Goal: Task Accomplishment & Management: Use online tool/utility

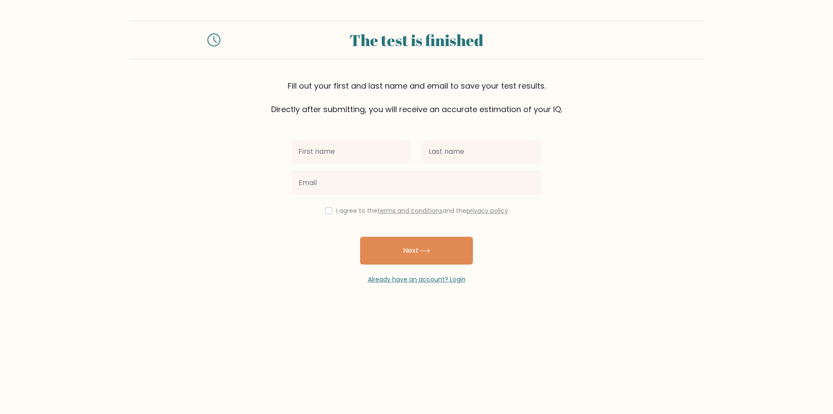
click at [437, 285] on div "The test is finished Fill out your first and last name and email to save your t…" at bounding box center [416, 152] width 833 height 305
click at [433, 279] on link "Already have an account? Login" at bounding box center [417, 279] width 98 height 9
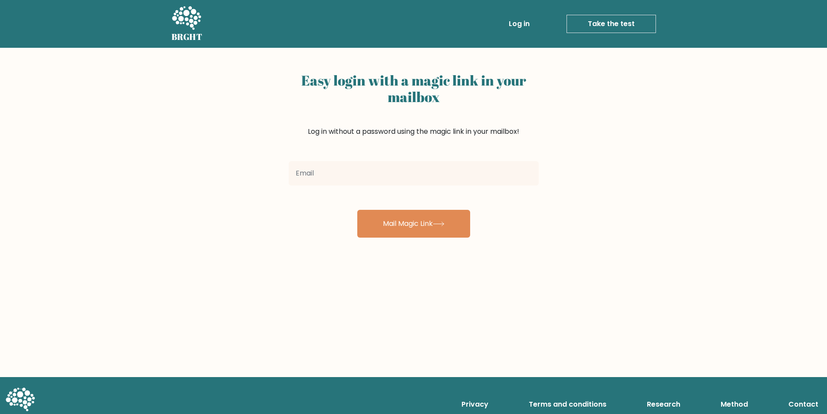
click at [632, 24] on link "Take the test" at bounding box center [610, 24] width 89 height 18
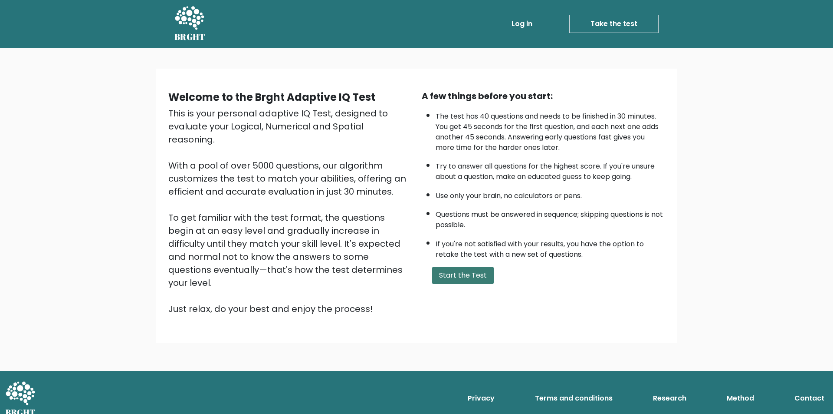
click at [453, 268] on button "Start the Test" at bounding box center [463, 274] width 62 height 17
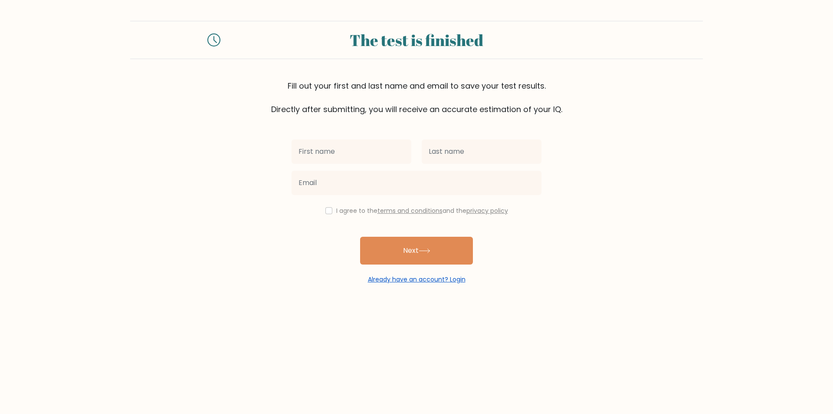
click at [447, 276] on link "Already have an account? Login" at bounding box center [417, 279] width 98 height 9
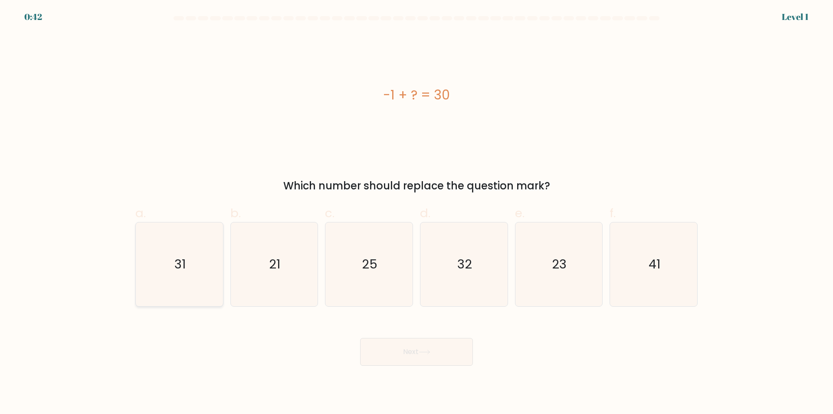
click at [212, 268] on icon "31" at bounding box center [180, 264] width 84 height 84
click at [417, 213] on input "a. 31" at bounding box center [417, 210] width 0 height 6
radio input "true"
click at [415, 348] on button "Next" at bounding box center [416, 352] width 113 height 28
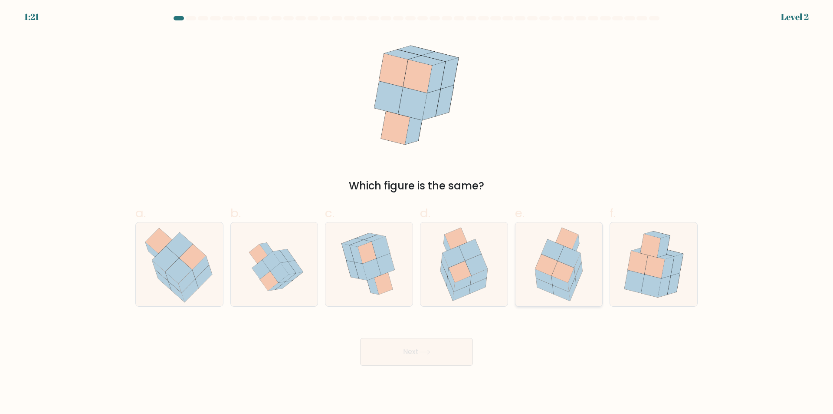
click at [558, 283] on icon at bounding box center [560, 284] width 17 height 16
click at [417, 213] on input "e." at bounding box center [417, 210] width 0 height 6
radio input "true"
click at [433, 346] on button "Next" at bounding box center [416, 352] width 113 height 28
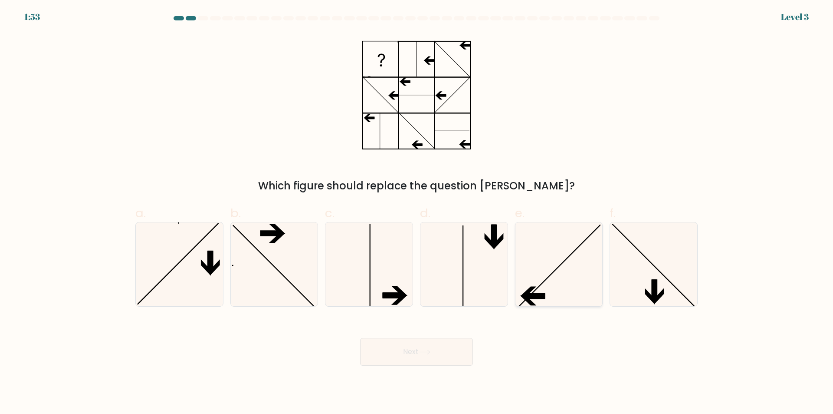
click at [581, 252] on icon at bounding box center [559, 264] width 84 height 84
click at [417, 213] on input "e." at bounding box center [417, 210] width 0 height 6
radio input "true"
click at [431, 344] on button "Next" at bounding box center [416, 352] width 113 height 28
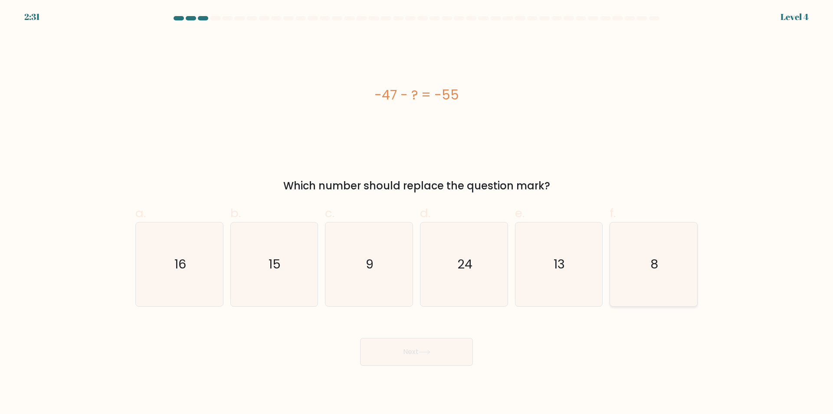
click at [650, 233] on icon "8" at bounding box center [654, 264] width 84 height 84
click at [417, 213] on input "f. 8" at bounding box center [417, 210] width 0 height 6
radio input "true"
click at [440, 354] on button "Next" at bounding box center [416, 352] width 113 height 28
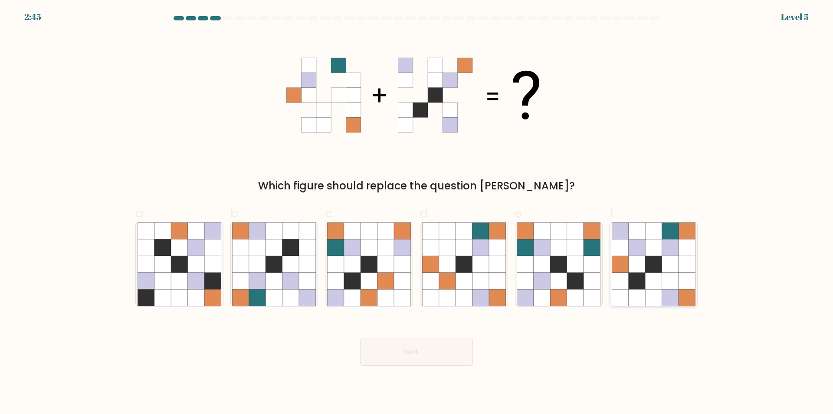
click at [657, 271] on icon at bounding box center [653, 264] width 16 height 16
click at [417, 213] on input "f." at bounding box center [417, 210] width 0 height 6
radio input "true"
click at [427, 352] on icon at bounding box center [425, 351] width 12 height 5
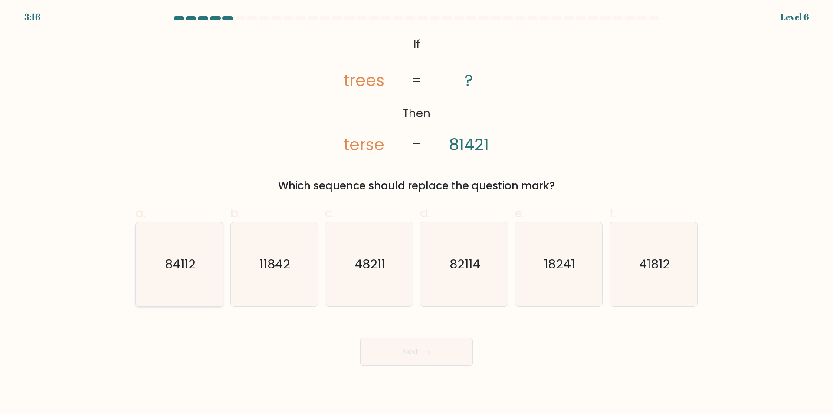
click at [180, 275] on icon "84112" at bounding box center [180, 264] width 84 height 84
click at [417, 213] on input "a. 84112" at bounding box center [417, 210] width 0 height 6
radio input "true"
click at [387, 348] on button "Next" at bounding box center [416, 352] width 113 height 28
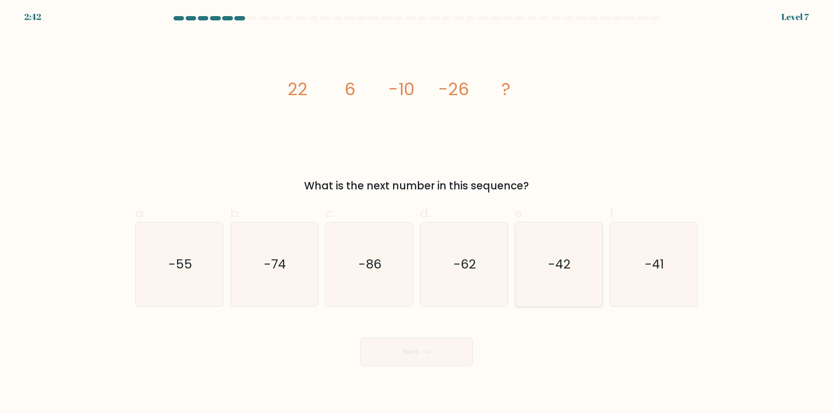
click at [549, 273] on icon "-42" at bounding box center [559, 264] width 84 height 84
click at [417, 213] on input "e. -42" at bounding box center [417, 210] width 0 height 6
radio input "true"
click at [430, 350] on icon at bounding box center [425, 351] width 12 height 5
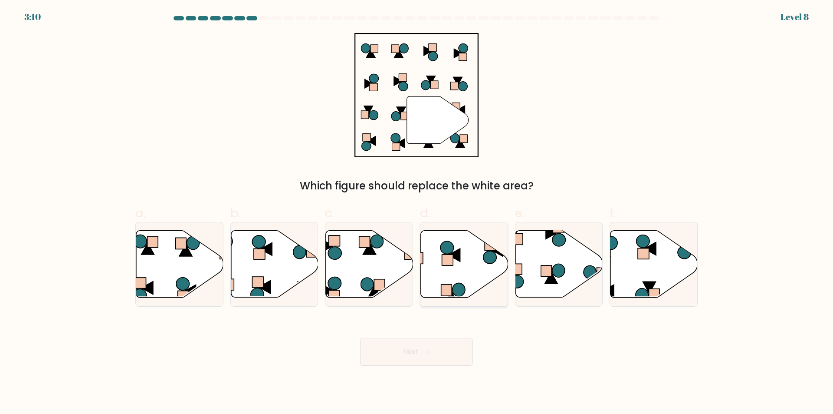
click at [474, 259] on icon at bounding box center [464, 263] width 87 height 67
click at [417, 213] on input "d." at bounding box center [417, 210] width 0 height 6
radio input "true"
click at [419, 359] on button "Next" at bounding box center [416, 352] width 113 height 28
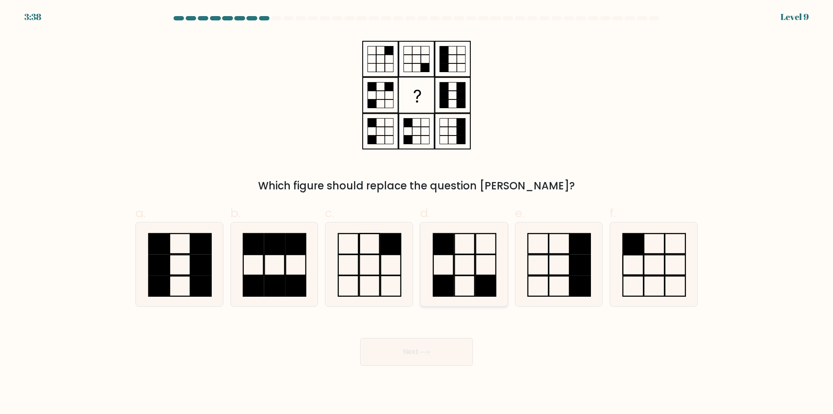
click at [433, 283] on rect at bounding box center [443, 286] width 20 height 20
click at [417, 213] on input "d." at bounding box center [417, 210] width 0 height 6
radio input "true"
click at [430, 352] on icon at bounding box center [425, 351] width 12 height 5
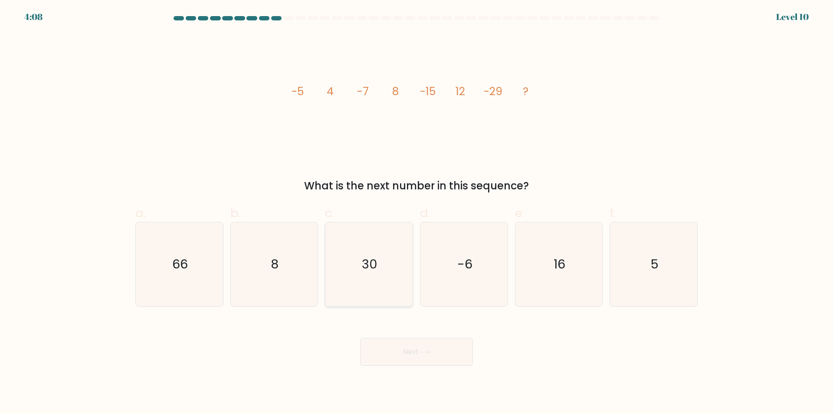
click at [404, 286] on icon "30" at bounding box center [369, 264] width 84 height 84
click at [417, 213] on input "c. 30" at bounding box center [417, 210] width 0 height 6
radio input "true"
click at [421, 354] on icon at bounding box center [425, 351] width 12 height 5
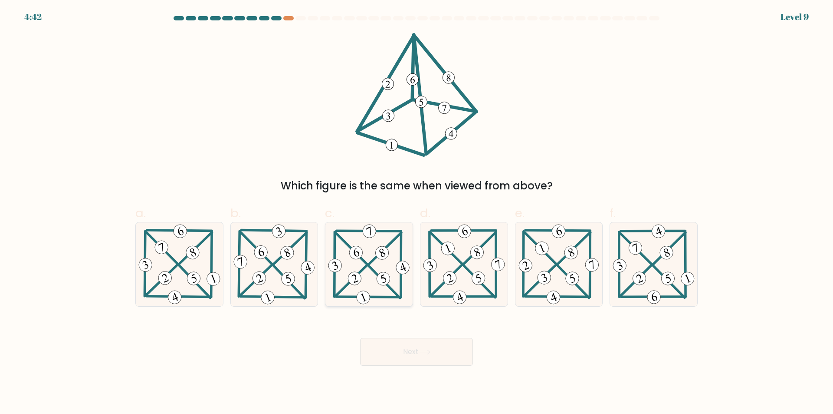
click at [378, 282] on 220 at bounding box center [383, 278] width 17 height 17
click at [417, 213] on input "c." at bounding box center [417, 210] width 0 height 6
radio input "true"
click at [419, 344] on button "Next" at bounding box center [416, 352] width 113 height 28
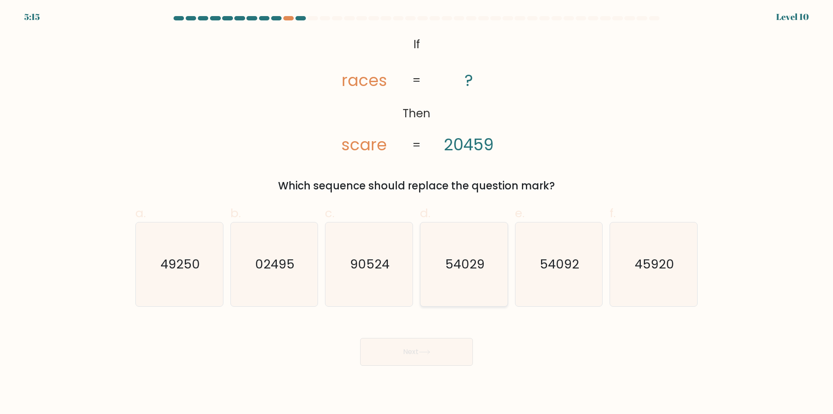
click at [440, 269] on icon "54029" at bounding box center [464, 264] width 84 height 84
click at [417, 213] on input "d. 54029" at bounding box center [417, 210] width 0 height 6
radio input "true"
click at [567, 266] on text "54092" at bounding box center [559, 264] width 39 height 17
click at [417, 213] on input "e. 54092" at bounding box center [417, 210] width 0 height 6
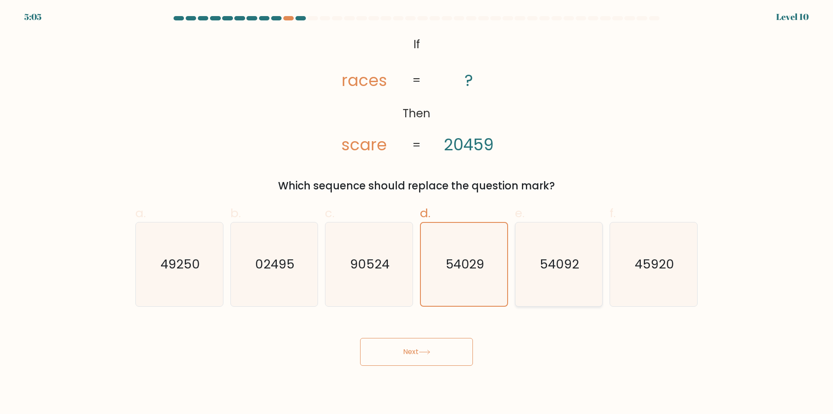
radio input "true"
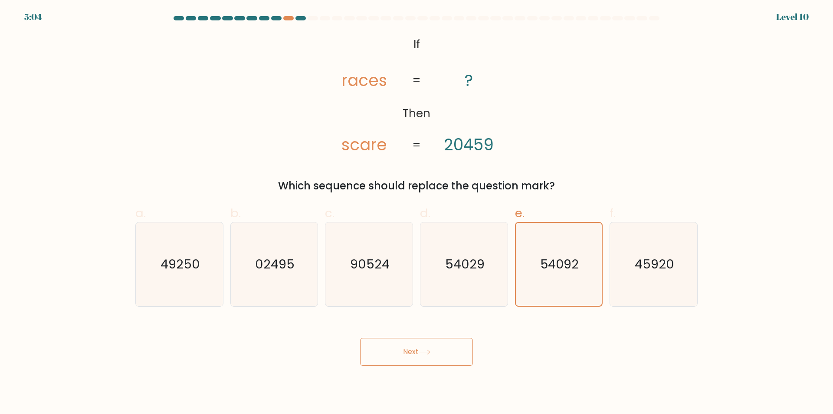
click at [440, 355] on button "Next" at bounding box center [416, 352] width 113 height 28
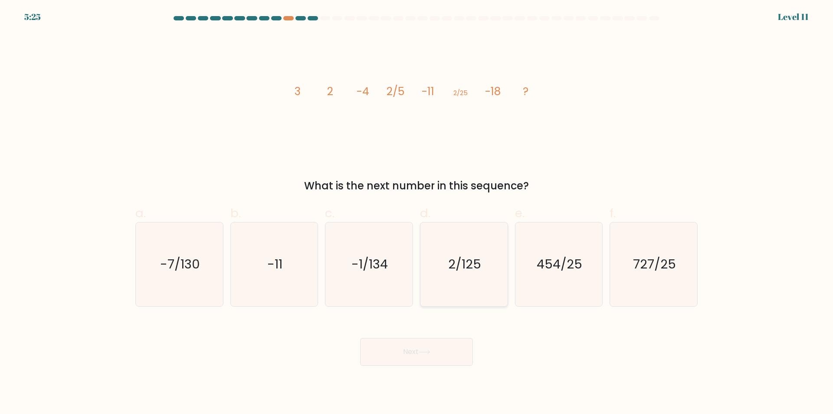
click at [473, 249] on icon "2/125" at bounding box center [464, 264] width 84 height 84
click at [417, 213] on input "d. 2/125" at bounding box center [417, 210] width 0 height 6
radio input "true"
click at [445, 352] on button "Next" at bounding box center [416, 352] width 113 height 28
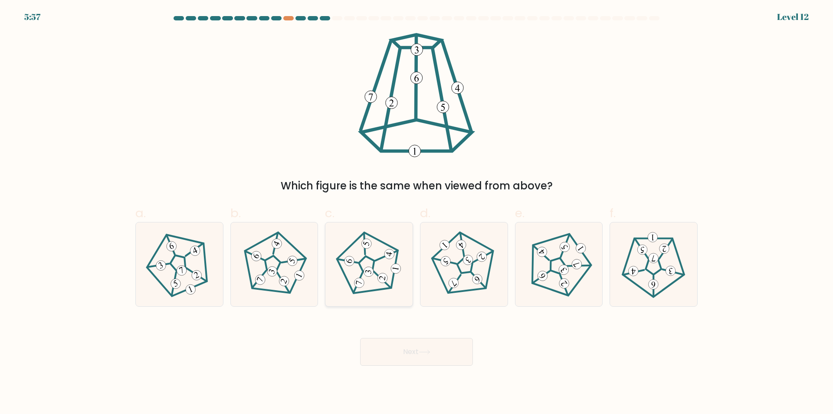
click at [387, 280] on 537 at bounding box center [382, 277] width 11 height 11
click at [417, 213] on input "c." at bounding box center [417, 210] width 0 height 6
radio input "true"
click at [399, 355] on button "Next" at bounding box center [416, 352] width 113 height 28
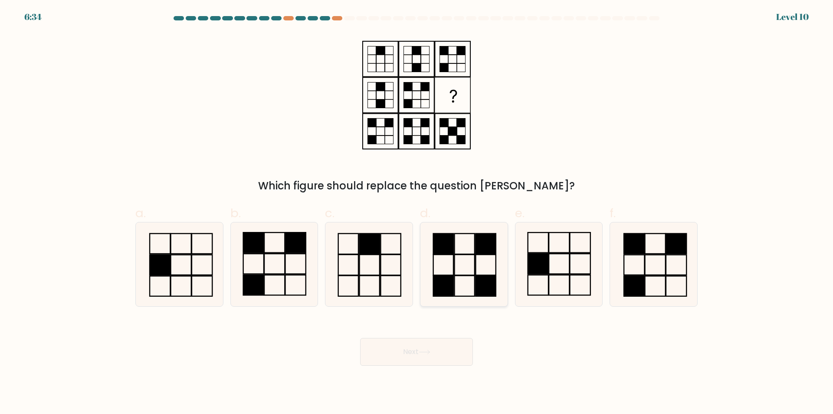
click at [468, 277] on icon at bounding box center [464, 264] width 84 height 84
click at [417, 213] on input "d." at bounding box center [417, 210] width 0 height 6
radio input "true"
click at [427, 357] on button "Next" at bounding box center [416, 352] width 113 height 28
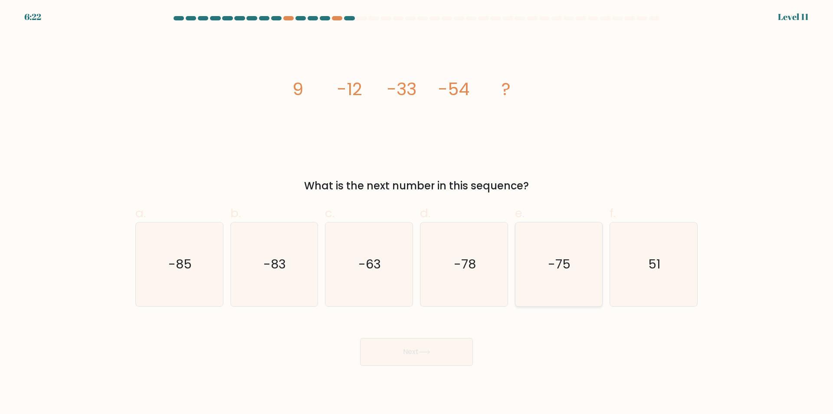
click at [543, 281] on icon "-75" at bounding box center [559, 264] width 84 height 84
click at [417, 213] on input "e. -75" at bounding box center [417, 210] width 0 height 6
radio input "true"
click at [439, 346] on button "Next" at bounding box center [416, 352] width 113 height 28
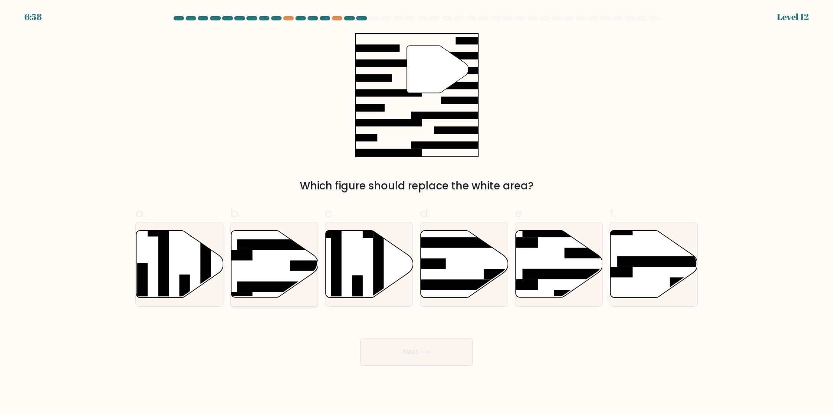
click at [274, 276] on icon at bounding box center [274, 263] width 87 height 67
click at [417, 213] on input "b." at bounding box center [417, 210] width 0 height 6
radio input "true"
click at [407, 351] on button "Next" at bounding box center [416, 352] width 113 height 28
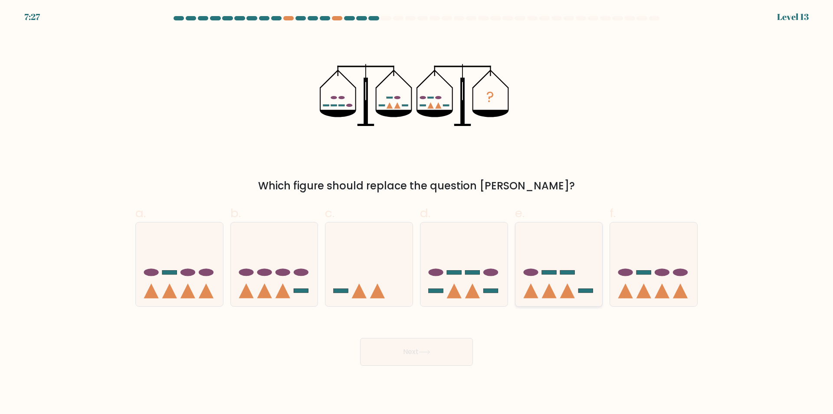
click at [550, 271] on rect at bounding box center [549, 272] width 15 height 4
click at [417, 213] on input "e." at bounding box center [417, 210] width 0 height 6
radio input "true"
click at [456, 339] on button "Next" at bounding box center [416, 352] width 113 height 28
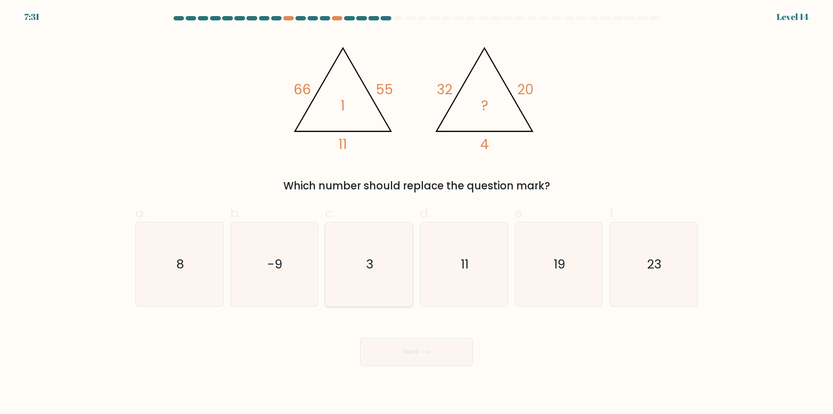
drag, startPoint x: 378, startPoint y: 263, endPoint x: 378, endPoint y: 267, distance: 4.4
click at [378, 263] on icon "3" at bounding box center [369, 264] width 84 height 84
click at [417, 213] on input "c. 3" at bounding box center [417, 210] width 0 height 6
radio input "true"
click at [416, 352] on button "Next" at bounding box center [416, 352] width 113 height 28
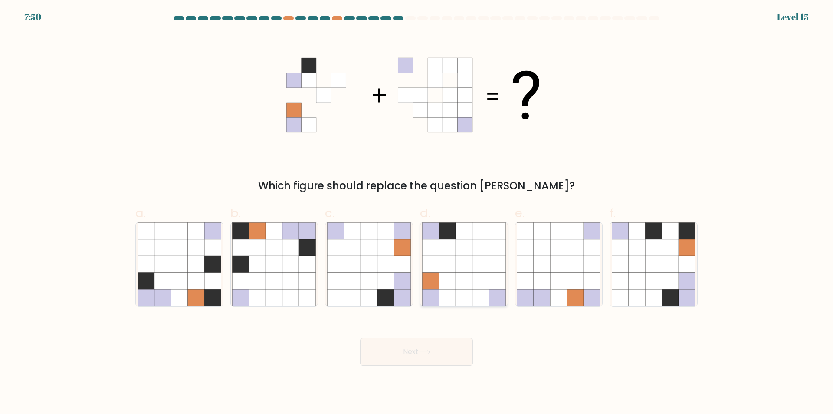
click at [448, 259] on icon at bounding box center [447, 264] width 16 height 16
click at [417, 213] on input "d." at bounding box center [417, 210] width 0 height 6
radio input "true"
click at [441, 349] on button "Next" at bounding box center [416, 352] width 113 height 28
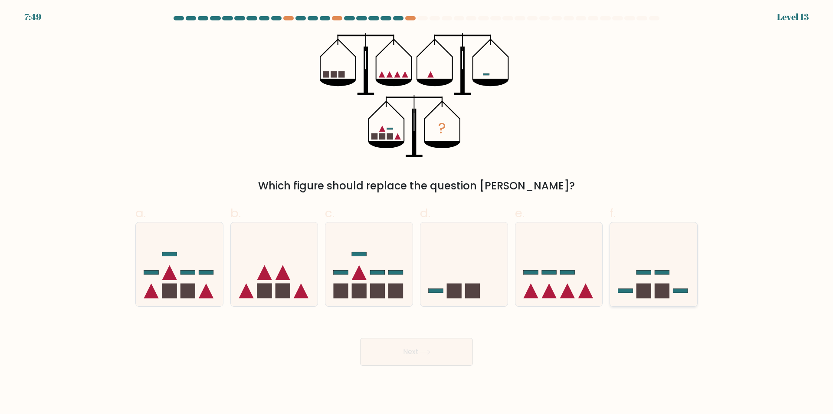
click at [655, 299] on icon at bounding box center [653, 264] width 87 height 72
click at [417, 213] on input "f." at bounding box center [417, 210] width 0 height 6
radio input "true"
click at [462, 350] on button "Next" at bounding box center [416, 352] width 113 height 28
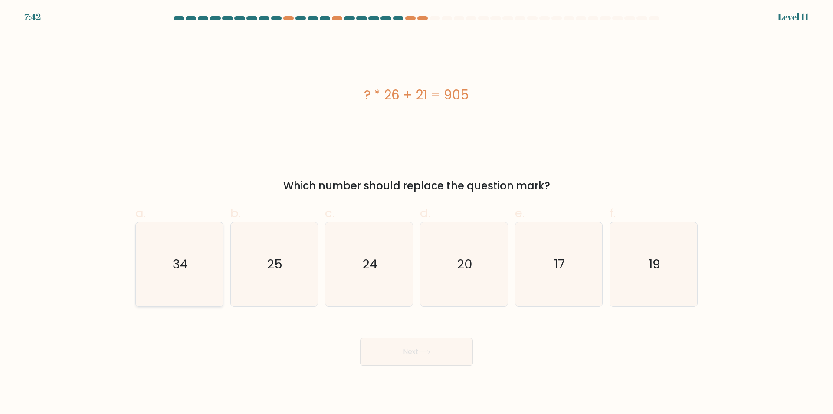
click at [175, 281] on icon "34" at bounding box center [180, 264] width 84 height 84
click at [417, 213] on input "a. 34" at bounding box center [417, 210] width 0 height 6
radio input "true"
click at [397, 354] on button "Next" at bounding box center [416, 352] width 113 height 28
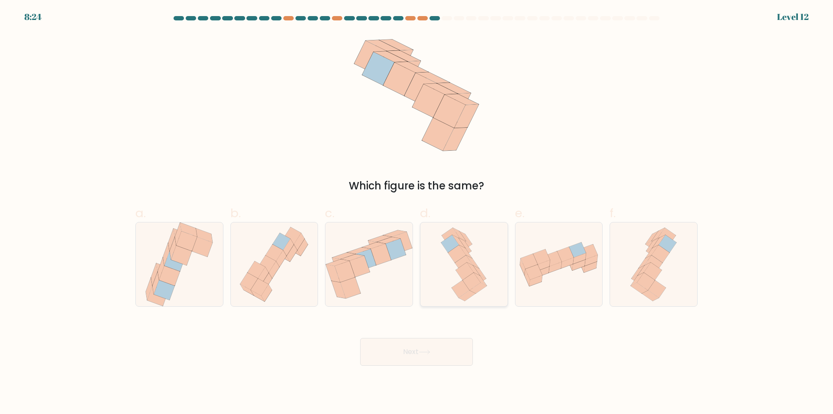
click at [445, 260] on icon at bounding box center [463, 264] width 53 height 84
click at [417, 213] on input "d." at bounding box center [417, 210] width 0 height 6
radio input "true"
click at [431, 362] on button "Next" at bounding box center [416, 352] width 113 height 28
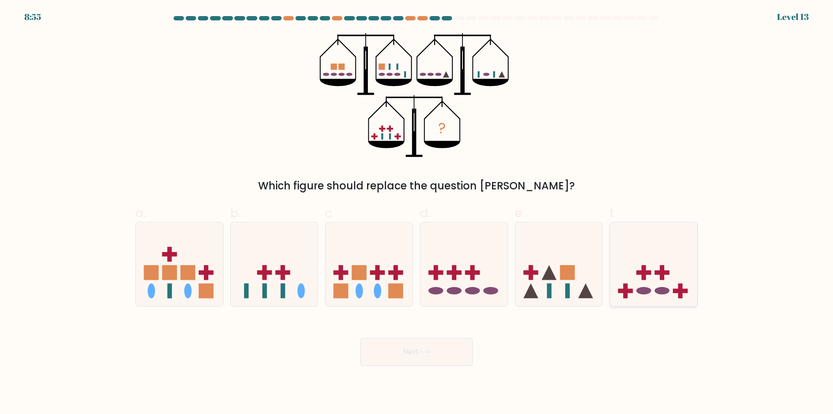
click at [649, 270] on icon at bounding box center [653, 264] width 87 height 72
click at [417, 213] on input "f." at bounding box center [417, 210] width 0 height 6
radio input "true"
click at [444, 352] on button "Next" at bounding box center [416, 352] width 113 height 28
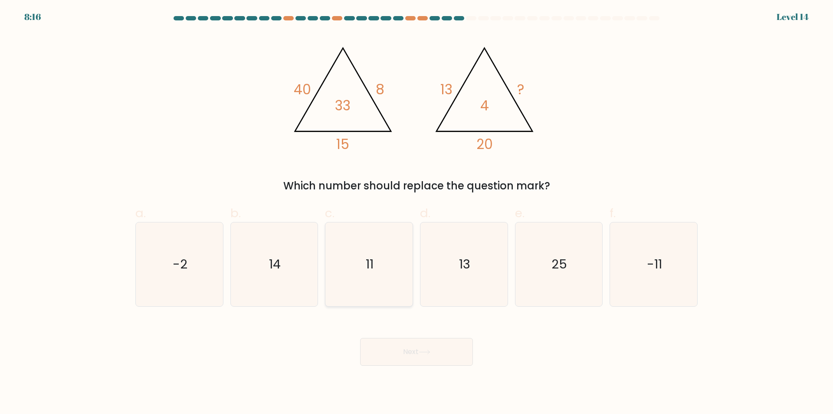
drag, startPoint x: 341, startPoint y: 265, endPoint x: 346, endPoint y: 265, distance: 4.8
click at [344, 265] on icon "11" at bounding box center [369, 264] width 84 height 84
click at [417, 213] on input "c. 11" at bounding box center [417, 210] width 0 height 6
radio input "true"
click at [418, 349] on button "Next" at bounding box center [416, 352] width 113 height 28
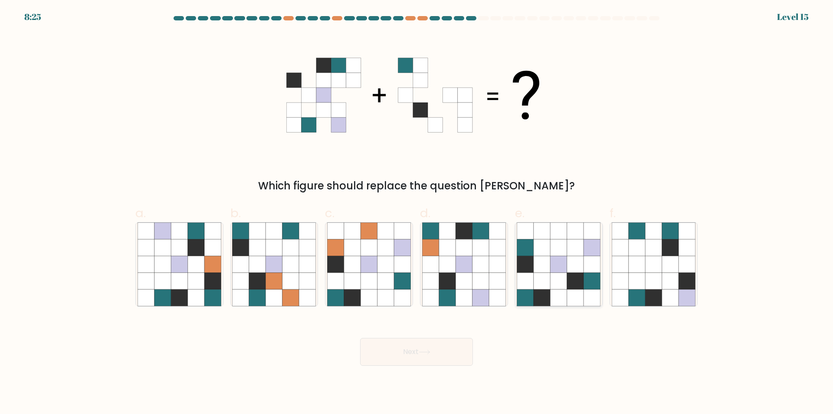
click at [567, 279] on icon at bounding box center [559, 281] width 16 height 16
click at [417, 213] on input "e." at bounding box center [417, 210] width 0 height 6
radio input "true"
click at [445, 345] on button "Next" at bounding box center [416, 352] width 113 height 28
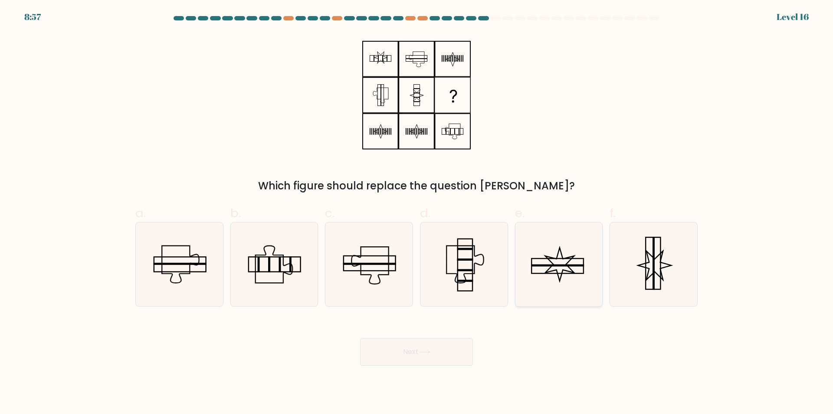
click at [558, 260] on icon at bounding box center [559, 264] width 84 height 84
click at [417, 213] on input "e." at bounding box center [417, 210] width 0 height 6
radio input "true"
click at [644, 273] on icon at bounding box center [654, 264] width 84 height 84
click at [417, 213] on input "f." at bounding box center [417, 210] width 0 height 6
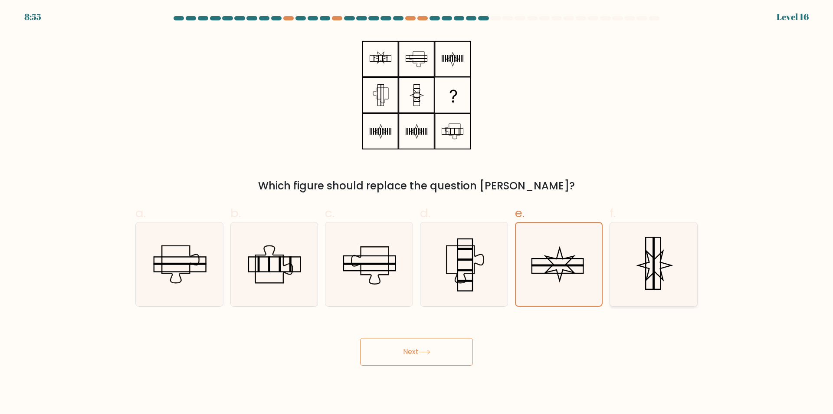
radio input "true"
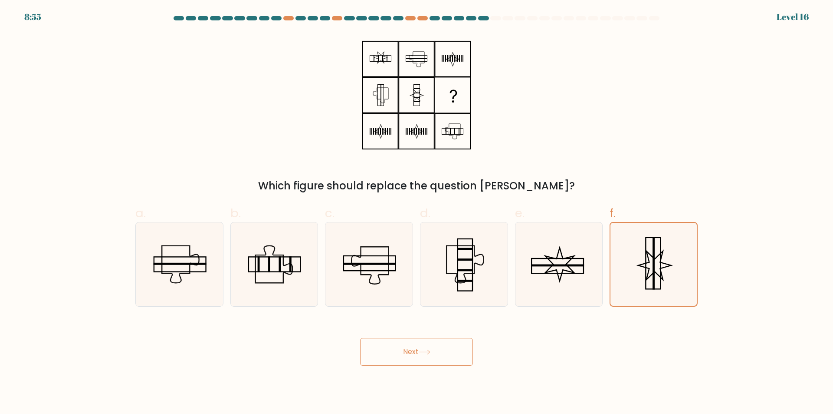
click at [430, 345] on button "Next" at bounding box center [416, 352] width 113 height 28
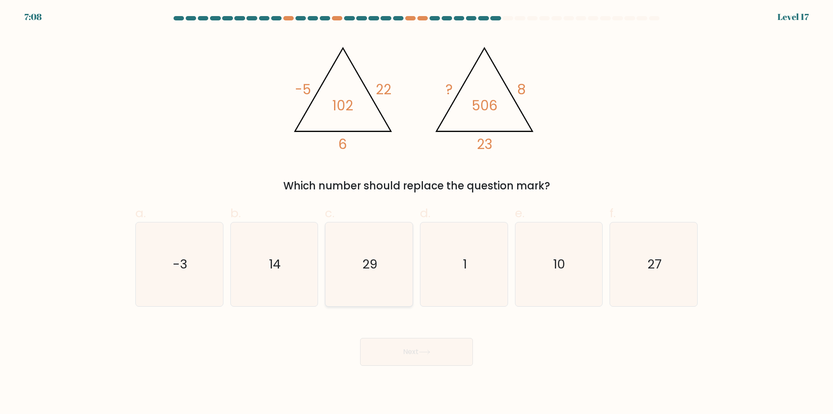
click at [352, 269] on icon "29" at bounding box center [369, 264] width 84 height 84
click at [417, 213] on input "c. 29" at bounding box center [417, 210] width 0 height 6
radio input "true"
click at [404, 354] on button "Next" at bounding box center [416, 352] width 113 height 28
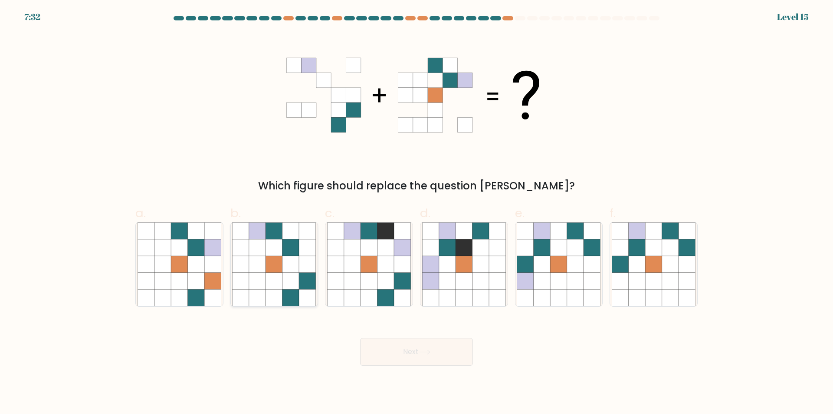
click at [283, 247] on icon at bounding box center [274, 247] width 16 height 16
click at [417, 213] on input "b." at bounding box center [417, 210] width 0 height 6
radio input "true"
click at [447, 358] on button "Next" at bounding box center [416, 352] width 113 height 28
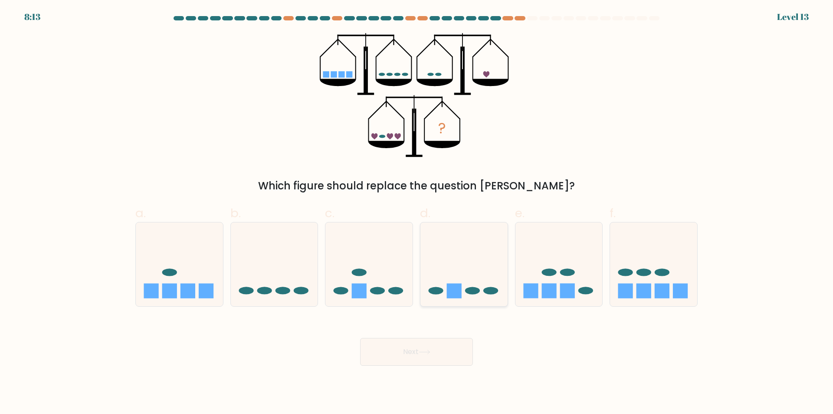
click at [472, 281] on icon at bounding box center [464, 264] width 87 height 72
click at [417, 213] on input "d." at bounding box center [417, 210] width 0 height 6
radio input "true"
drag, startPoint x: 450, startPoint y: 371, endPoint x: 446, endPoint y: 357, distance: 14.3
click at [447, 377] on body "8:13 Level 13" at bounding box center [416, 207] width 833 height 414
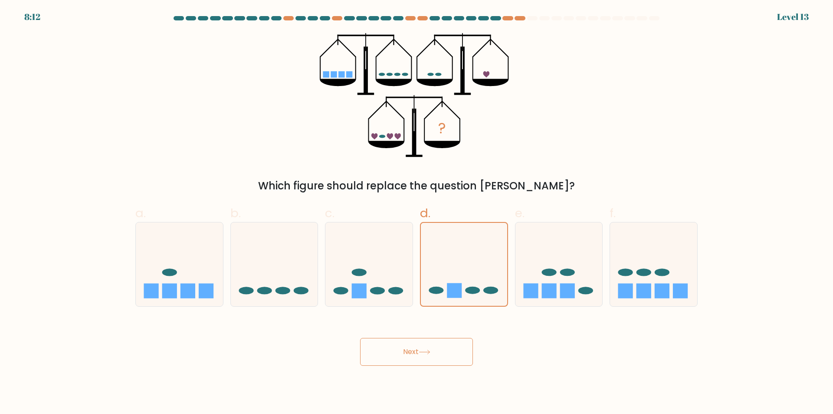
click at [443, 344] on button "Next" at bounding box center [416, 352] width 113 height 28
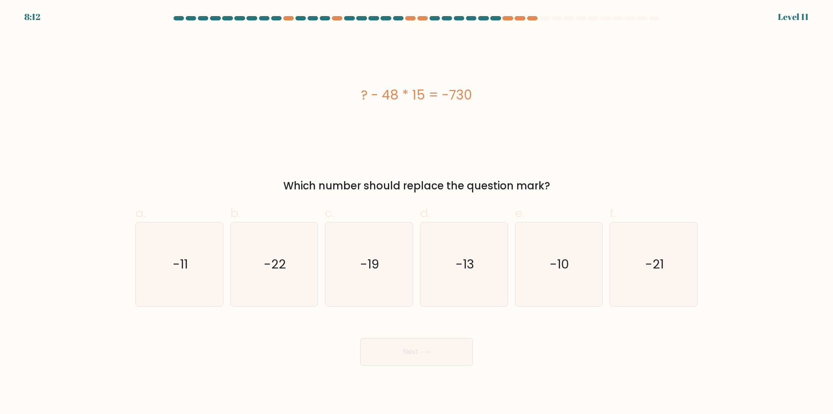
click at [460, 291] on icon "-13" at bounding box center [464, 264] width 84 height 84
click at [417, 213] on input "d. -13" at bounding box center [417, 210] width 0 height 6
radio input "true"
drag, startPoint x: 446, startPoint y: 346, endPoint x: 452, endPoint y: 312, distance: 35.2
click at [446, 346] on button "Next" at bounding box center [416, 352] width 113 height 28
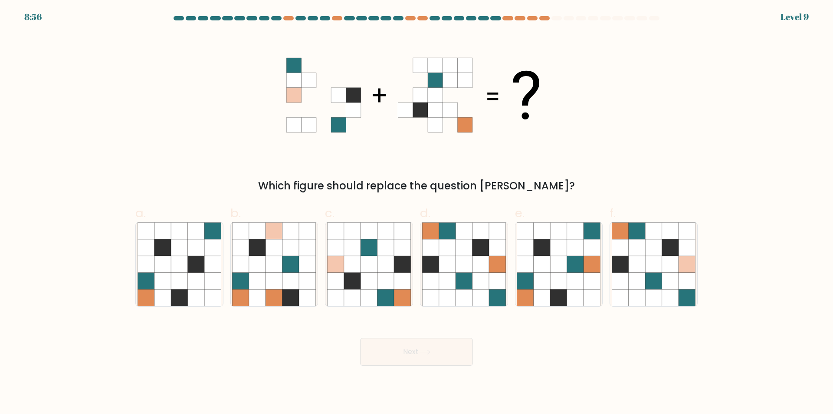
click at [456, 276] on icon at bounding box center [464, 281] width 16 height 16
click at [417, 213] on input "d." at bounding box center [417, 210] width 0 height 6
radio input "true"
click at [446, 347] on button "Next" at bounding box center [416, 352] width 113 height 28
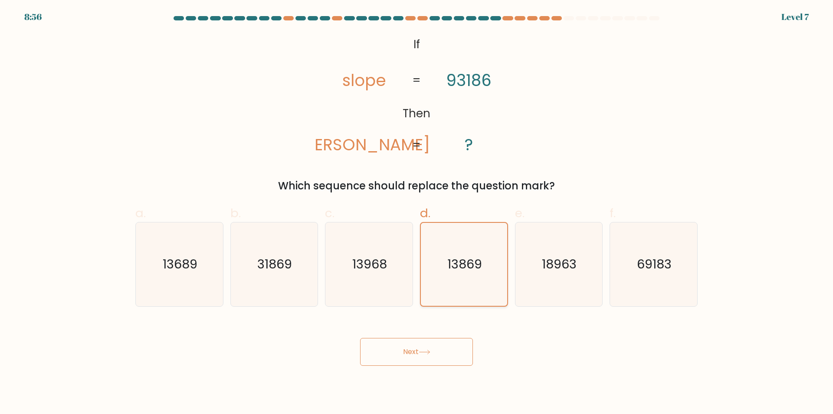
drag, startPoint x: 444, startPoint y: 347, endPoint x: 453, endPoint y: 289, distance: 58.0
click at [444, 343] on button "Next" at bounding box center [416, 352] width 113 height 28
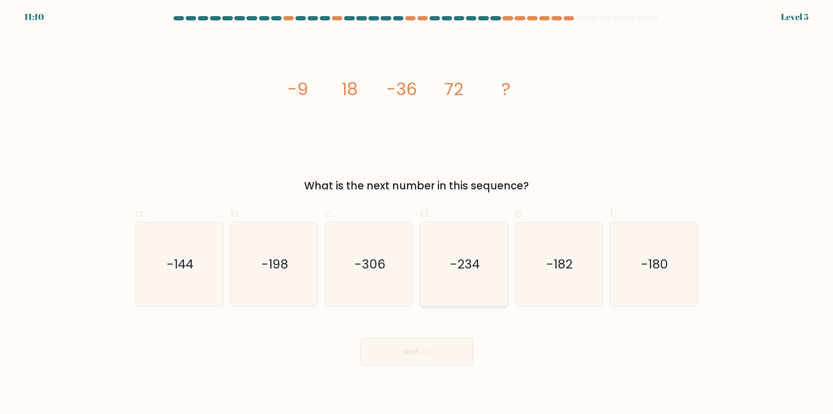
drag, startPoint x: 457, startPoint y: 271, endPoint x: 452, endPoint y: 275, distance: 6.5
click at [445, 342] on button "Next" at bounding box center [416, 352] width 113 height 28
click at [452, 275] on icon "-234" at bounding box center [464, 264] width 84 height 84
click at [417, 213] on input "d. -234" at bounding box center [417, 210] width 0 height 6
radio input "true"
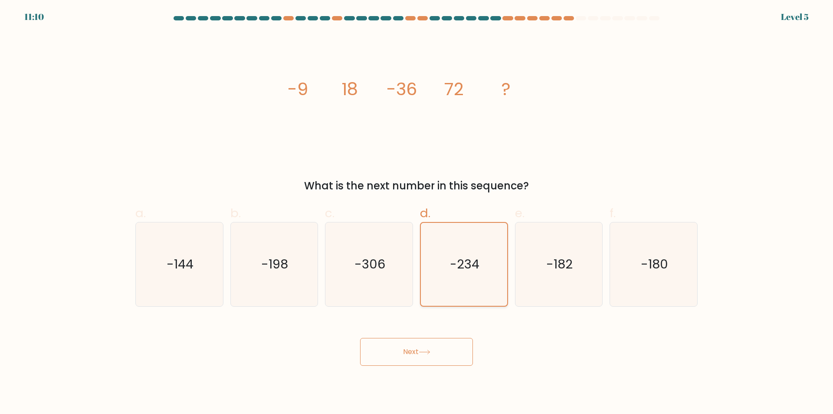
drag, startPoint x: 447, startPoint y: 341, endPoint x: 462, endPoint y: 269, distance: 72.8
click at [447, 337] on div "Next" at bounding box center [416, 341] width 573 height 49
drag, startPoint x: 462, startPoint y: 269, endPoint x: 462, endPoint y: 282, distance: 12.6
click at [462, 270] on text "-234" at bounding box center [465, 263] width 30 height 17
click at [417, 213] on input "d. -234" at bounding box center [417, 210] width 0 height 6
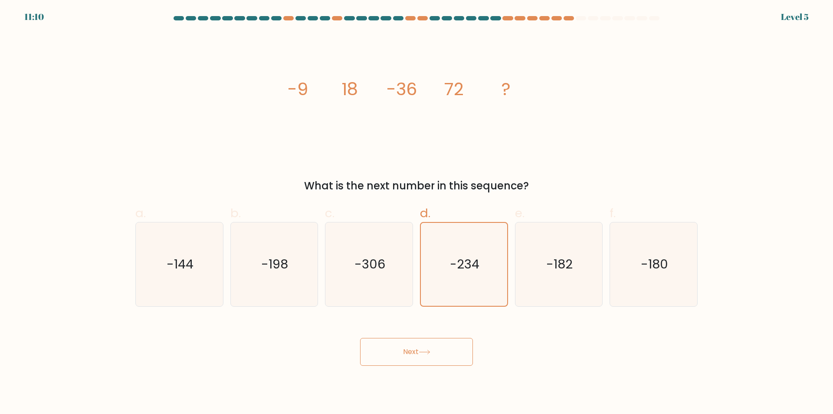
drag, startPoint x: 441, startPoint y: 356, endPoint x: 440, endPoint y: 318, distance: 38.6
click at [441, 354] on button "Next" at bounding box center [416, 352] width 113 height 28
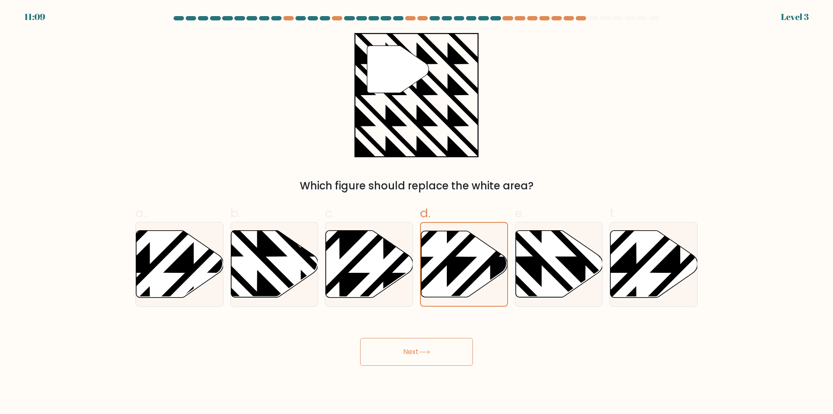
drag, startPoint x: 440, startPoint y: 345, endPoint x: 448, endPoint y: 318, distance: 28.0
click at [440, 345] on button "Next" at bounding box center [416, 352] width 113 height 28
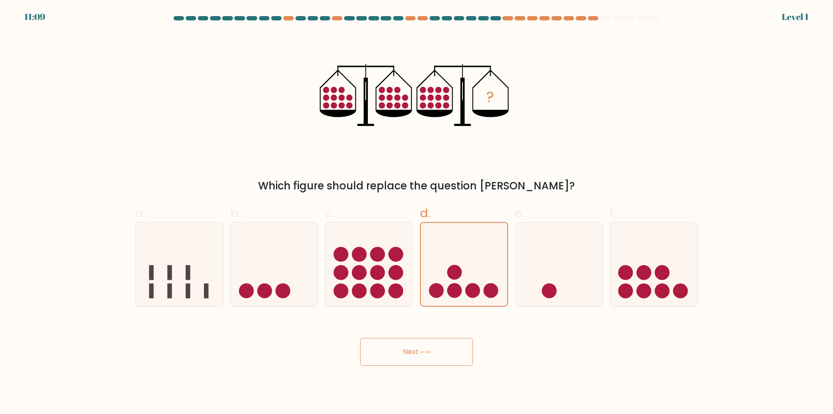
click at [443, 341] on button "Next" at bounding box center [416, 352] width 113 height 28
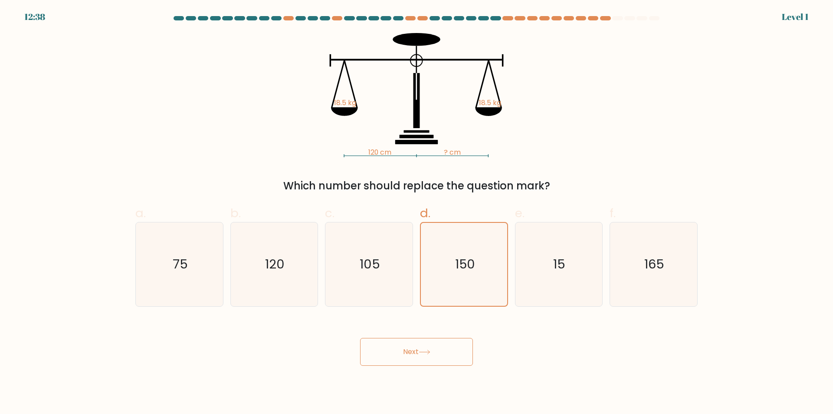
drag, startPoint x: 428, startPoint y: 353, endPoint x: 439, endPoint y: 301, distance: 53.2
click at [428, 351] on icon at bounding box center [425, 351] width 12 height 5
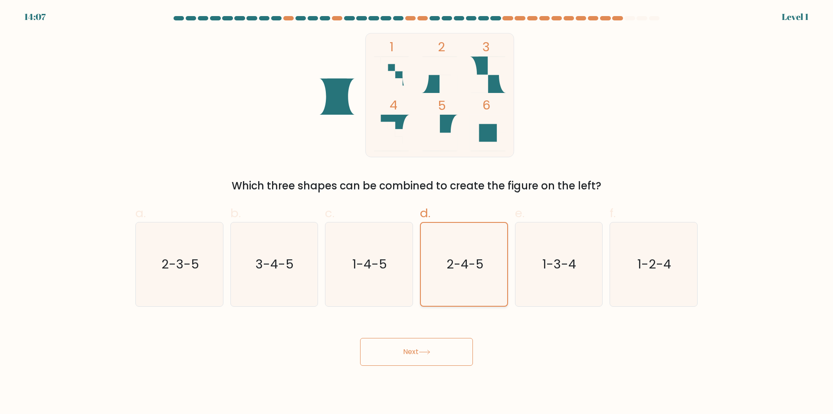
drag, startPoint x: 430, startPoint y: 362, endPoint x: 460, endPoint y: 273, distance: 93.9
click at [431, 358] on button "Next" at bounding box center [416, 352] width 113 height 28
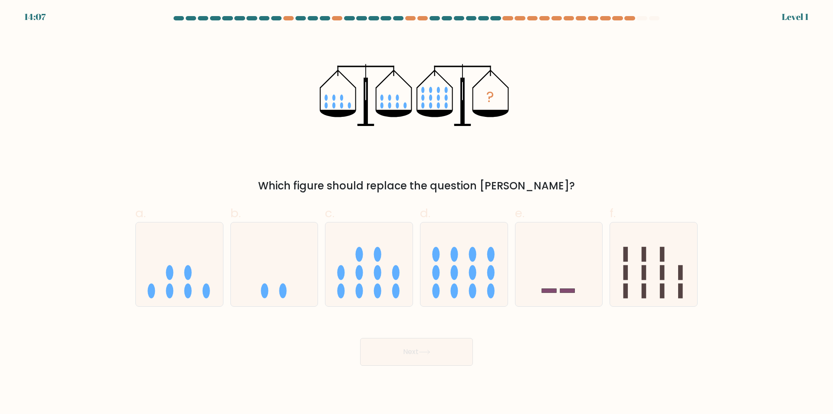
click at [460, 273] on icon at bounding box center [464, 264] width 87 height 72
click at [417, 213] on input "d." at bounding box center [417, 210] width 0 height 6
radio input "true"
click at [425, 373] on body "14:07 Level 1" at bounding box center [416, 207] width 833 height 414
click at [448, 278] on icon at bounding box center [464, 264] width 86 height 72
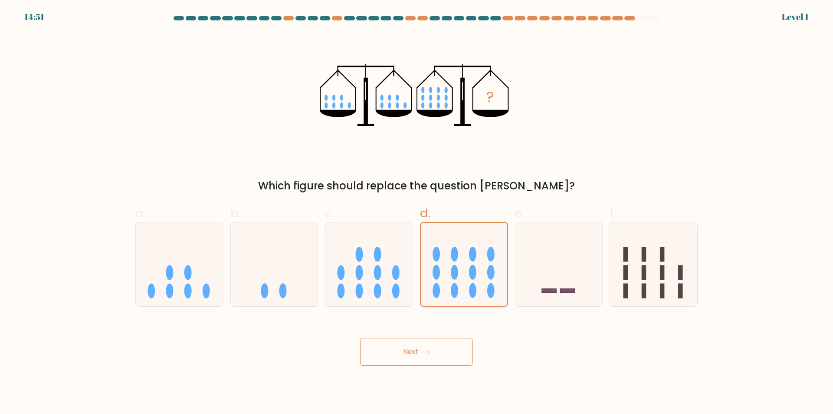
click at [417, 213] on input "d." at bounding box center [417, 210] width 0 height 6
drag, startPoint x: 431, startPoint y: 351, endPoint x: 432, endPoint y: 326, distance: 24.3
click at [430, 350] on icon at bounding box center [425, 351] width 12 height 5
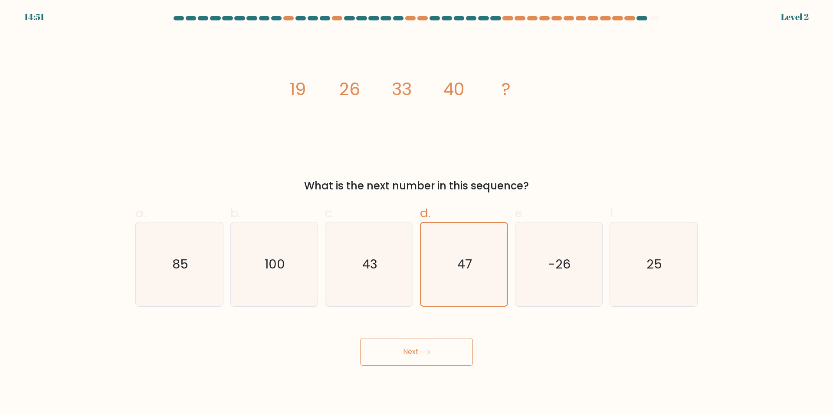
click at [429, 338] on button "Next" at bounding box center [416, 352] width 113 height 28
drag, startPoint x: 453, startPoint y: 272, endPoint x: 432, endPoint y: 355, distance: 85.9
click at [453, 273] on icon "47" at bounding box center [464, 264] width 83 height 83
click at [417, 213] on input "d. 47" at bounding box center [417, 210] width 0 height 6
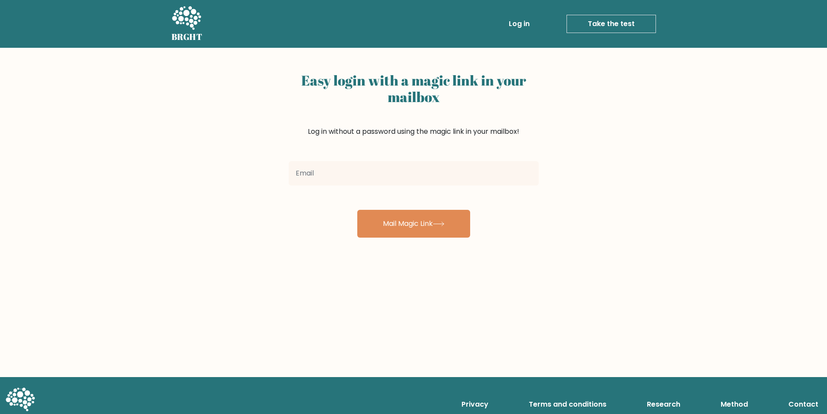
drag, startPoint x: 0, startPoint y: 0, endPoint x: 627, endPoint y: 21, distance: 627.0
click at [627, 21] on link "Take the test" at bounding box center [610, 24] width 89 height 18
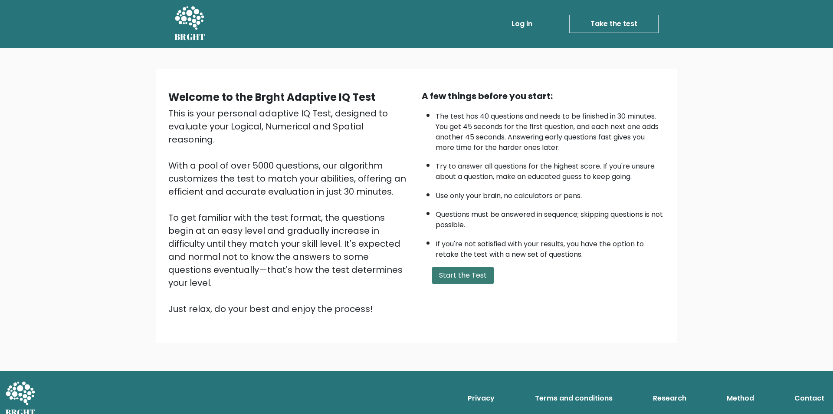
click at [470, 279] on button "Start the Test" at bounding box center [463, 274] width 62 height 17
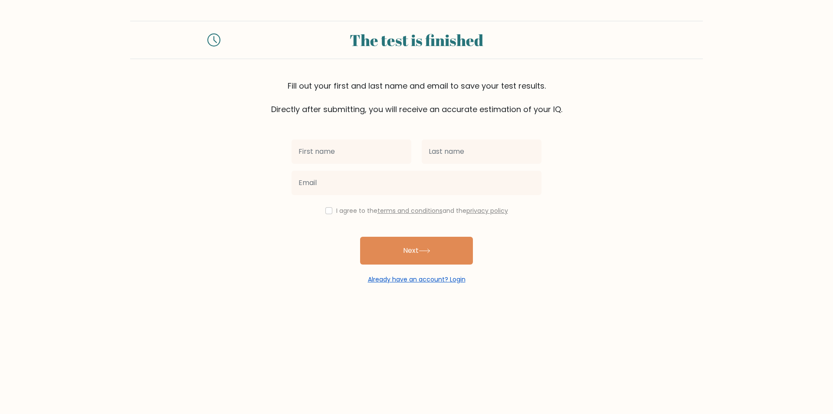
drag, startPoint x: 449, startPoint y: 277, endPoint x: 447, endPoint y: 281, distance: 4.5
click at [449, 278] on link "Already have an account? Login" at bounding box center [417, 279] width 98 height 9
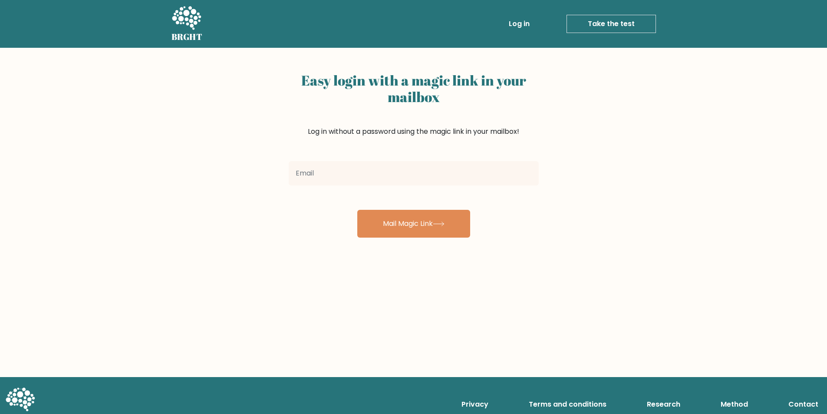
click at [611, 18] on link "Take the test" at bounding box center [610, 24] width 89 height 18
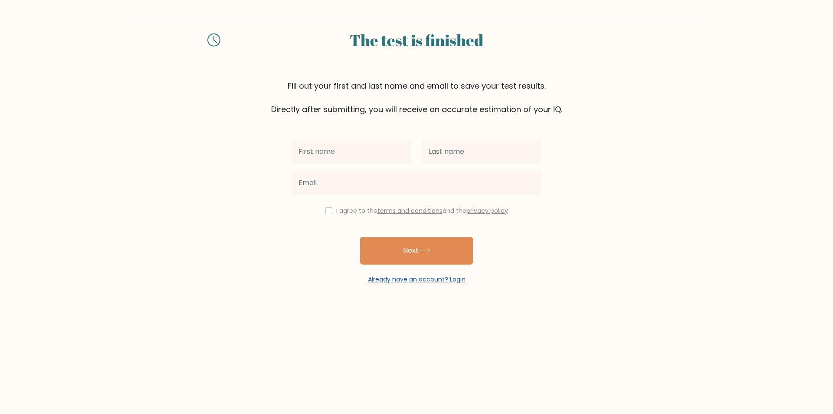
click at [439, 279] on link "Already have an account? Login" at bounding box center [417, 279] width 98 height 9
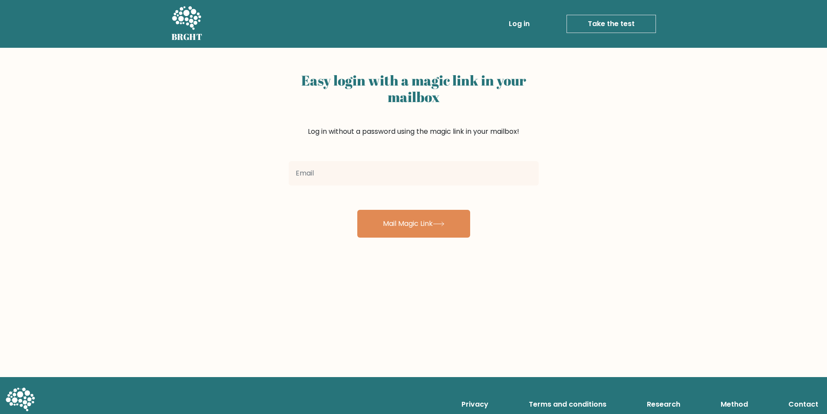
click at [598, 23] on link "Take the test" at bounding box center [610, 24] width 89 height 18
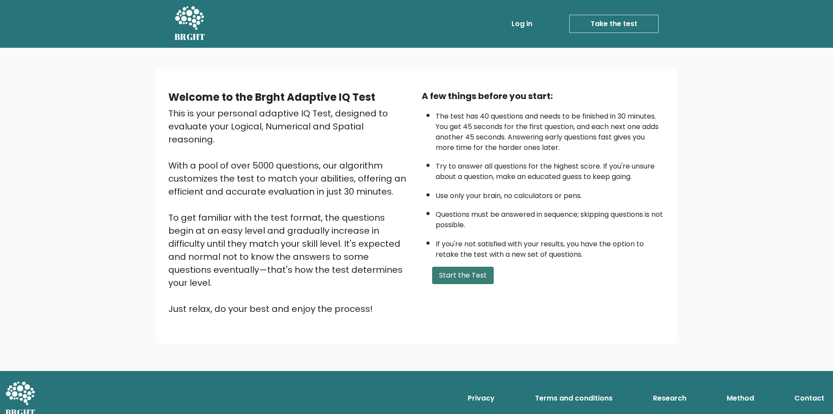
click at [455, 266] on button "Start the Test" at bounding box center [463, 274] width 62 height 17
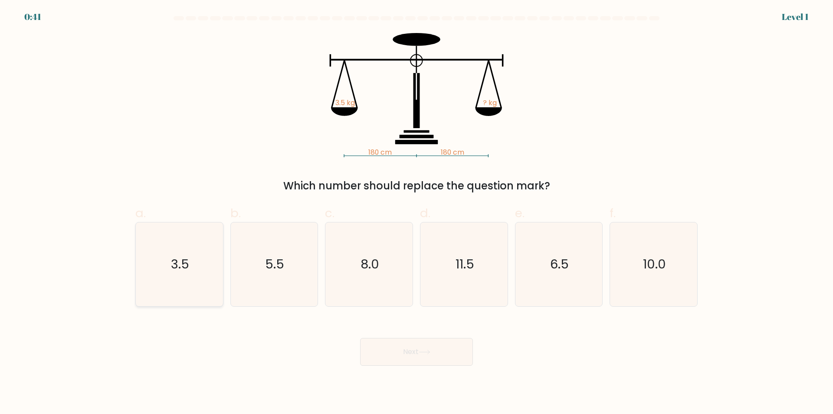
click at [200, 275] on icon "3.5" at bounding box center [180, 264] width 84 height 84
click at [417, 213] on input "a. 3.5" at bounding box center [417, 210] width 0 height 6
radio input "true"
click at [391, 347] on button "Next" at bounding box center [416, 352] width 113 height 28
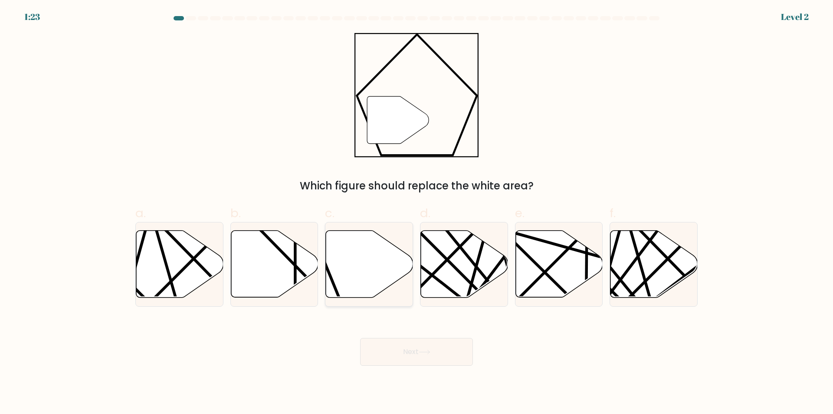
click at [370, 283] on icon at bounding box center [369, 263] width 87 height 67
click at [417, 213] on input "c." at bounding box center [417, 210] width 0 height 6
radio input "true"
click at [403, 344] on button "Next" at bounding box center [416, 352] width 113 height 28
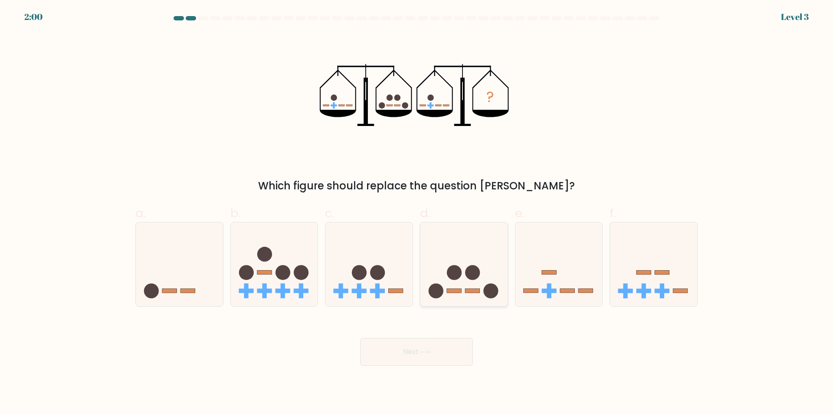
click at [488, 266] on icon at bounding box center [464, 264] width 87 height 72
click at [417, 213] on input "d." at bounding box center [417, 210] width 0 height 6
radio input "true"
click at [452, 341] on button "Next" at bounding box center [416, 352] width 113 height 28
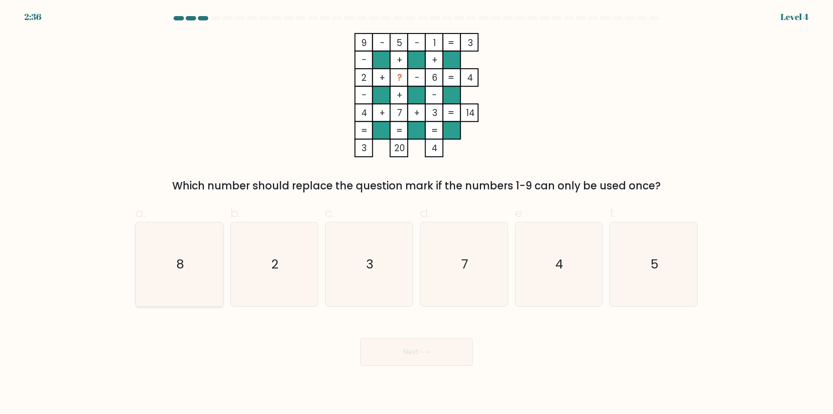
click at [188, 255] on icon "8" at bounding box center [180, 264] width 84 height 84
click at [417, 213] on input "a. 8" at bounding box center [417, 210] width 0 height 6
radio input "true"
click at [427, 359] on button "Next" at bounding box center [416, 352] width 113 height 28
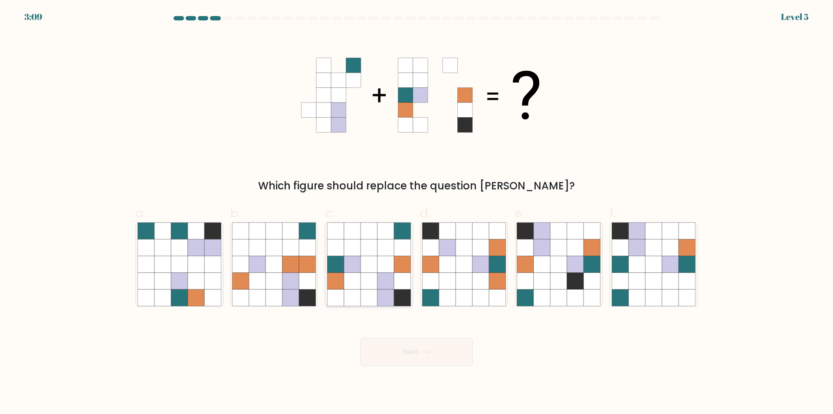
click at [381, 282] on icon at bounding box center [386, 281] width 16 height 16
click at [417, 213] on input "c." at bounding box center [417, 210] width 0 height 6
radio input "true"
click at [420, 358] on button "Next" at bounding box center [416, 352] width 113 height 28
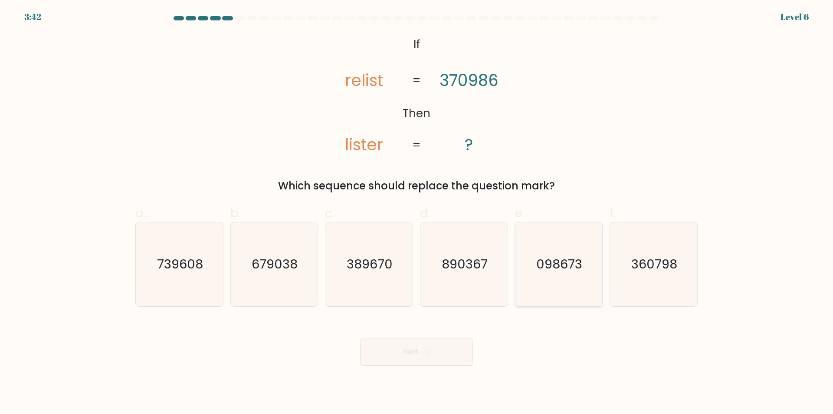
click at [540, 273] on text "098673" at bounding box center [560, 264] width 46 height 17
click at [417, 213] on input "e. 098673" at bounding box center [417, 210] width 0 height 6
radio input "true"
click at [434, 349] on button "Next" at bounding box center [416, 352] width 113 height 28
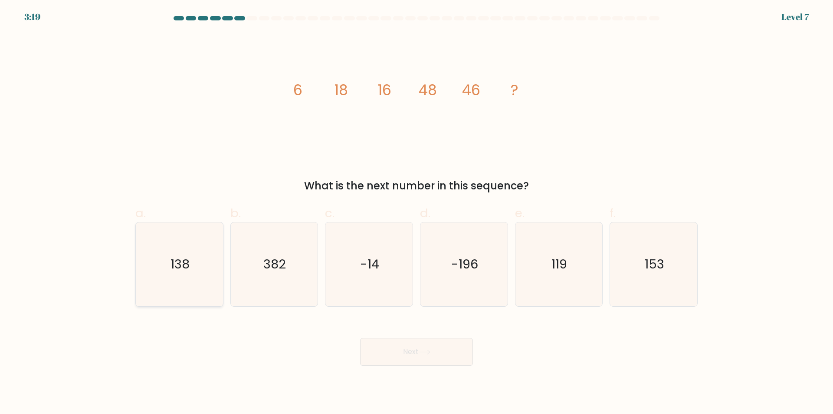
drag, startPoint x: 184, startPoint y: 269, endPoint x: 187, endPoint y: 273, distance: 4.9
click at [184, 269] on text "138" at bounding box center [180, 264] width 19 height 17
click at [417, 213] on input "a. 138" at bounding box center [417, 210] width 0 height 6
radio input "true"
click at [401, 356] on button "Next" at bounding box center [416, 352] width 113 height 28
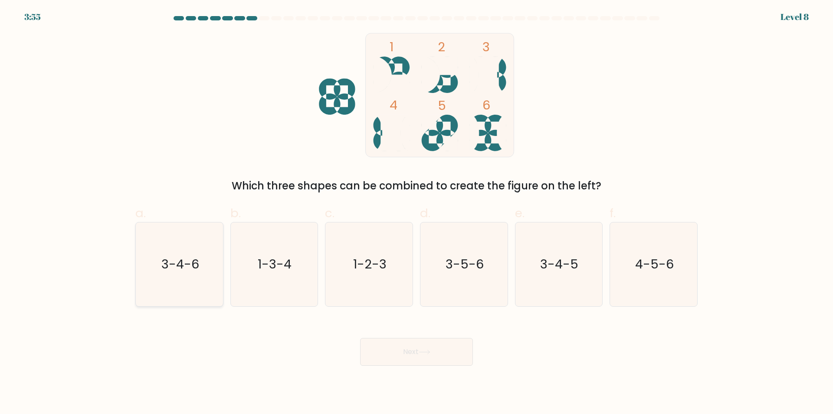
click at [191, 277] on icon "3-4-6" at bounding box center [180, 264] width 84 height 84
click at [417, 213] on input "a. 3-4-6" at bounding box center [417, 210] width 0 height 6
radio input "true"
click at [381, 341] on button "Next" at bounding box center [416, 352] width 113 height 28
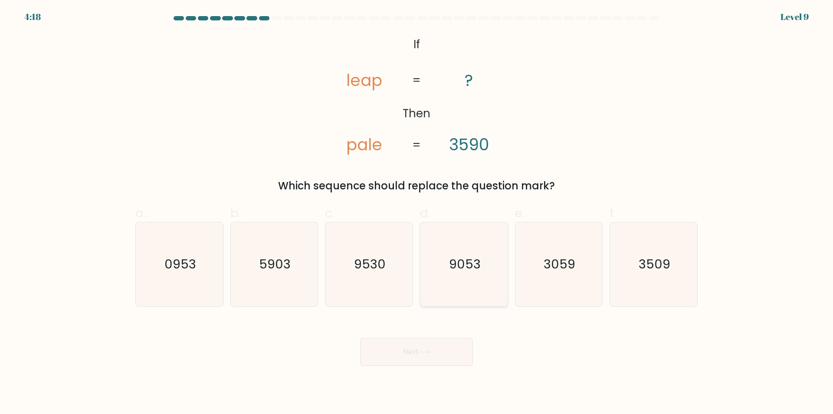
click at [473, 246] on icon "9053" at bounding box center [464, 264] width 84 height 84
click at [417, 213] on input "d. 9053" at bounding box center [417, 210] width 0 height 6
radio input "true"
click at [436, 356] on button "Next" at bounding box center [416, 352] width 113 height 28
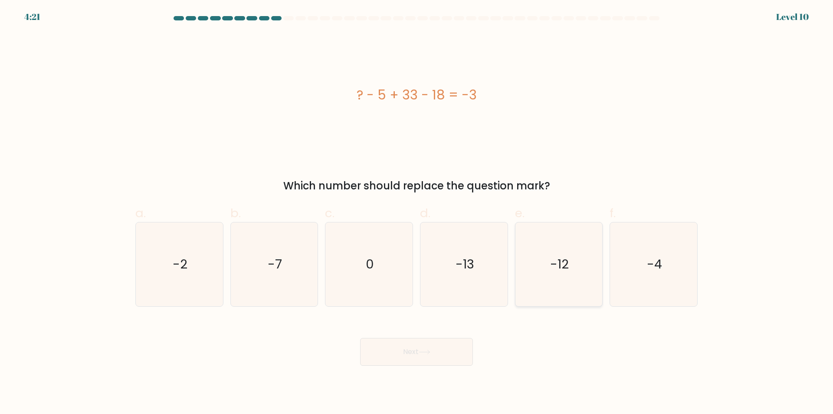
drag, startPoint x: 582, startPoint y: 261, endPoint x: 563, endPoint y: 274, distance: 23.1
click at [582, 261] on icon "-12" at bounding box center [559, 264] width 84 height 84
click at [417, 213] on input "e. -12" at bounding box center [417, 210] width 0 height 6
radio input "true"
click at [431, 347] on button "Next" at bounding box center [416, 352] width 113 height 28
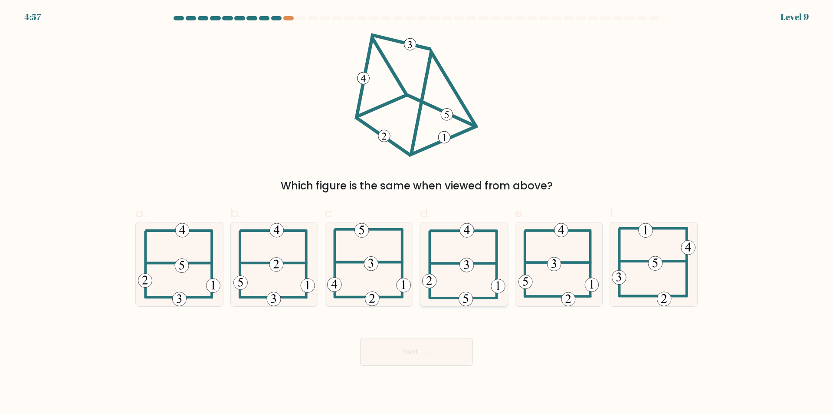
click at [457, 236] on icon at bounding box center [463, 264] width 83 height 84
click at [417, 213] on input "d." at bounding box center [417, 210] width 0 height 6
radio input "true"
click at [450, 350] on button "Next" at bounding box center [416, 352] width 113 height 28
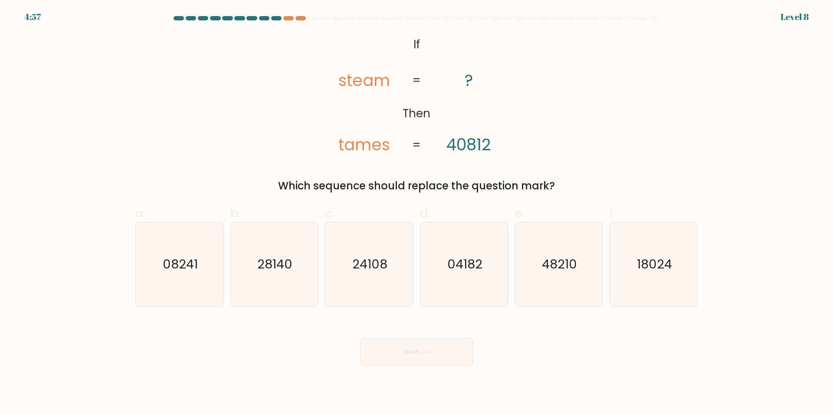
click at [470, 291] on icon "04182" at bounding box center [464, 264] width 84 height 84
click at [417, 213] on input "d. 04182" at bounding box center [417, 210] width 0 height 6
radio input "true"
drag, startPoint x: 456, startPoint y: 370, endPoint x: 461, endPoint y: 342, distance: 28.6
click at [456, 363] on body "5:41 Level 8 If" at bounding box center [416, 207] width 833 height 414
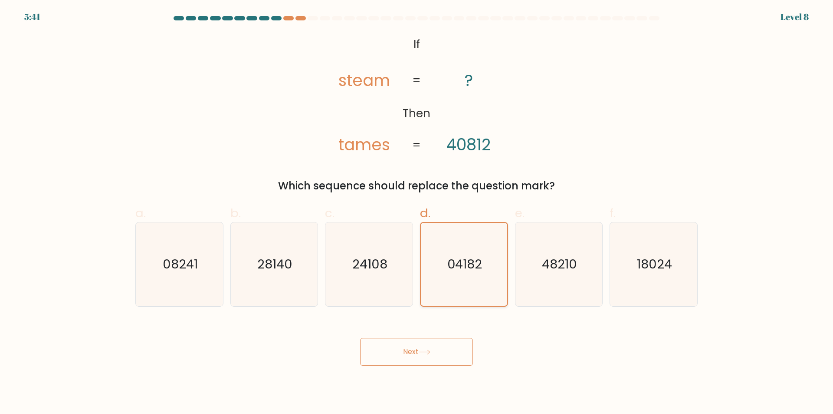
click at [470, 286] on icon "04182" at bounding box center [464, 264] width 83 height 83
click at [417, 213] on input "d. 04182" at bounding box center [417, 210] width 0 height 6
click at [460, 340] on button "Next" at bounding box center [416, 352] width 113 height 28
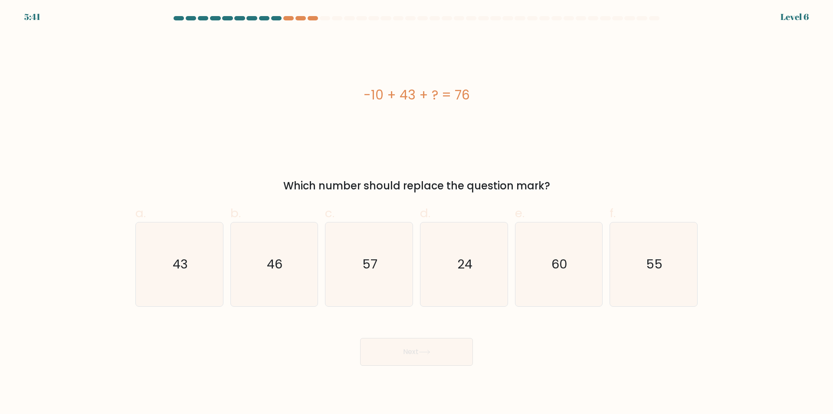
click at [469, 272] on text "24" at bounding box center [464, 264] width 15 height 17
click at [417, 213] on input "d. 24" at bounding box center [417, 210] width 0 height 6
radio input "true"
drag, startPoint x: 454, startPoint y: 349, endPoint x: 455, endPoint y: 342, distance: 7.0
click at [454, 348] on button "Next" at bounding box center [416, 352] width 113 height 28
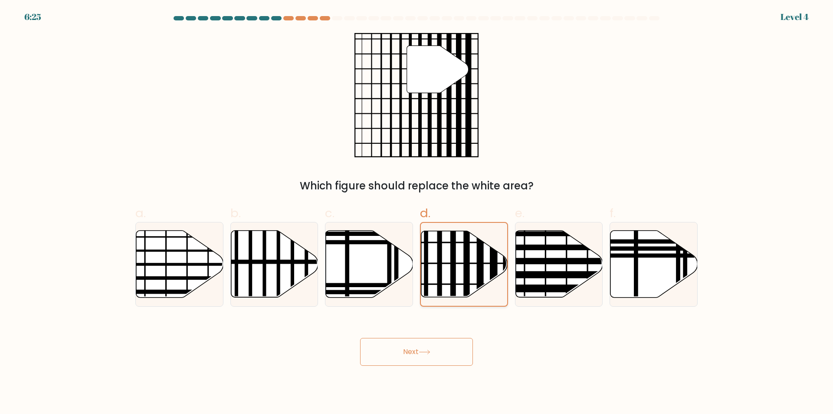
drag, startPoint x: 447, startPoint y: 357, endPoint x: 453, endPoint y: 299, distance: 58.1
click at [447, 354] on button "Next" at bounding box center [416, 352] width 113 height 28
drag, startPoint x: 457, startPoint y: 284, endPoint x: 454, endPoint y: 302, distance: 18.0
click at [457, 284] on line at bounding box center [435, 284] width 174 height 0
click at [417, 213] on input "d." at bounding box center [417, 210] width 0 height 6
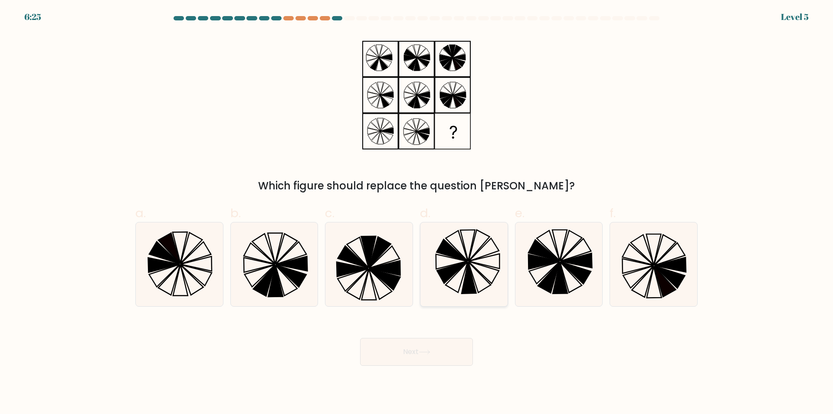
click at [446, 346] on button "Next" at bounding box center [416, 352] width 113 height 28
click at [460, 273] on icon at bounding box center [464, 264] width 84 height 84
click at [417, 213] on input "d." at bounding box center [417, 210] width 0 height 6
radio input "true"
click at [452, 342] on button "Next" at bounding box center [416, 352] width 113 height 28
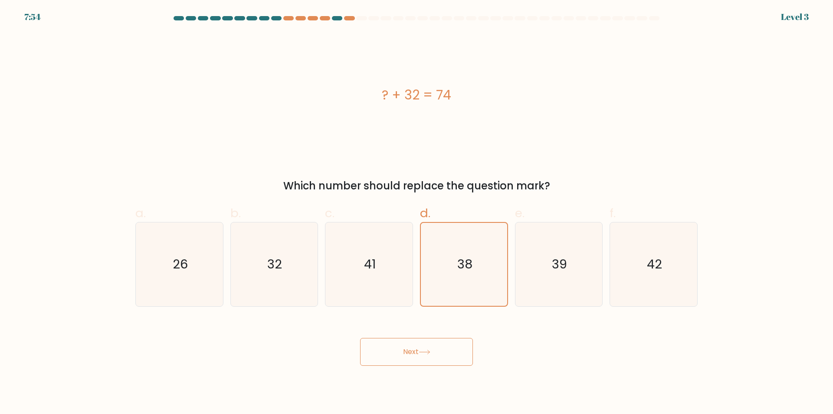
drag, startPoint x: 437, startPoint y: 360, endPoint x: 447, endPoint y: 323, distance: 38.1
click at [439, 353] on button "Next" at bounding box center [416, 352] width 113 height 28
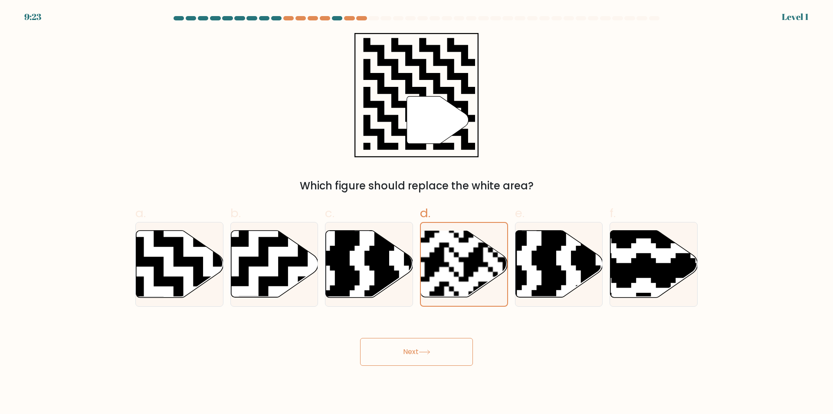
click at [445, 352] on button "Next" at bounding box center [416, 352] width 113 height 28
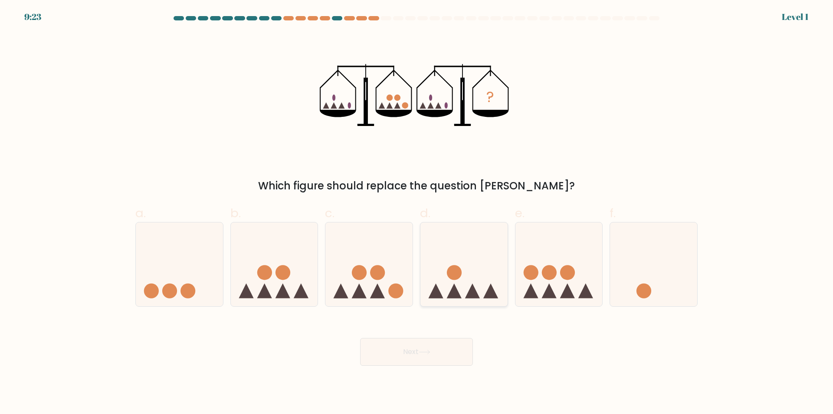
click at [452, 347] on button "Next" at bounding box center [416, 352] width 113 height 28
click at [461, 273] on circle at bounding box center [454, 272] width 15 height 15
click at [417, 213] on input "d." at bounding box center [417, 210] width 0 height 6
radio input "true"
click at [449, 340] on button "Next" at bounding box center [416, 352] width 113 height 28
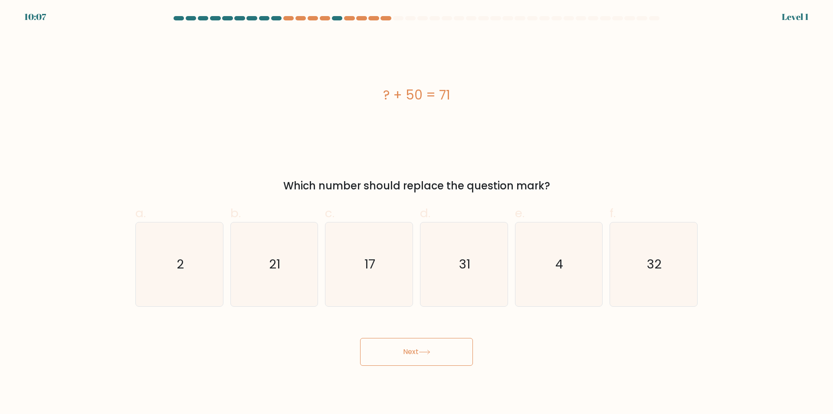
click at [460, 283] on icon "31" at bounding box center [464, 264] width 84 height 84
click at [417, 213] on input "d. 31" at bounding box center [417, 210] width 0 height 6
radio input "true"
click at [449, 346] on button "Next" at bounding box center [416, 352] width 113 height 28
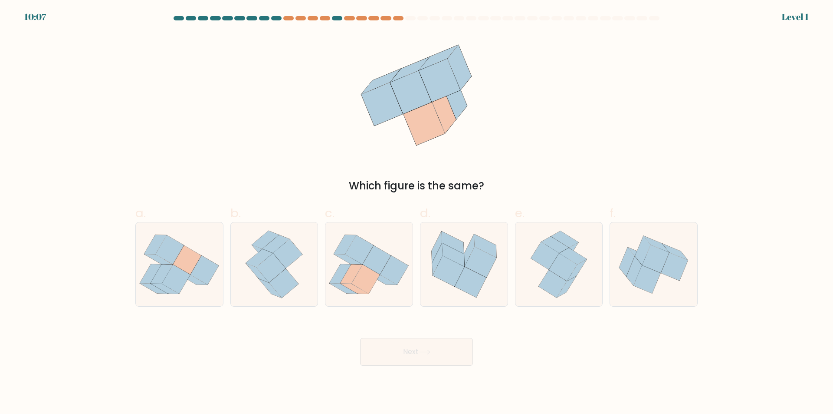
click at [463, 278] on icon at bounding box center [471, 281] width 32 height 30
click at [417, 213] on input "d." at bounding box center [417, 210] width 0 height 6
radio input "true"
click at [449, 348] on button "Next" at bounding box center [416, 352] width 113 height 28
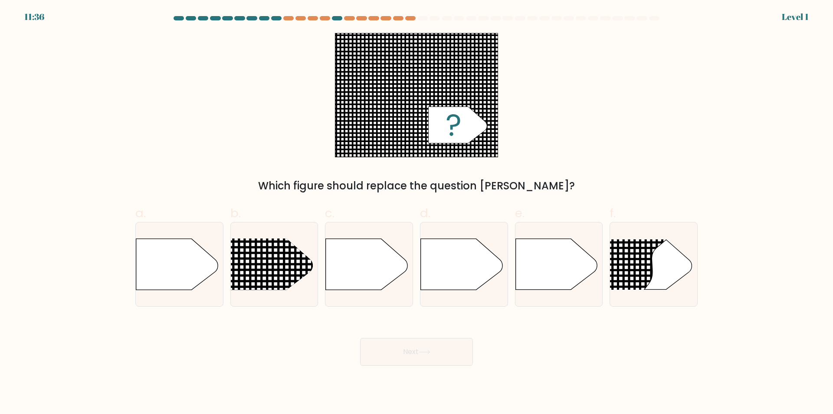
click at [458, 284] on icon at bounding box center [462, 264] width 82 height 51
click at [417, 213] on input "d." at bounding box center [417, 210] width 0 height 6
radio input "true"
drag, startPoint x: 449, startPoint y: 347, endPoint x: 463, endPoint y: 272, distance: 76.4
click at [449, 344] on button "Next" at bounding box center [416, 352] width 113 height 28
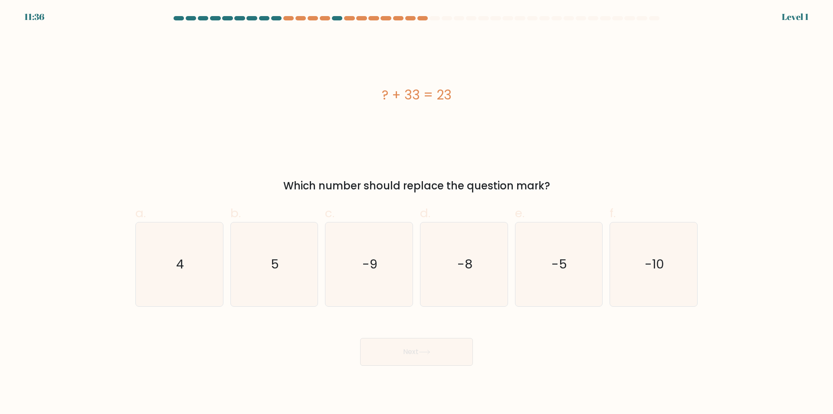
click at [463, 272] on text "-8" at bounding box center [464, 264] width 15 height 17
click at [417, 213] on input "d. -8" at bounding box center [417, 210] width 0 height 6
radio input "true"
drag, startPoint x: 448, startPoint y: 357, endPoint x: 455, endPoint y: 283, distance: 73.6
click at [448, 355] on button "Next" at bounding box center [416, 352] width 113 height 28
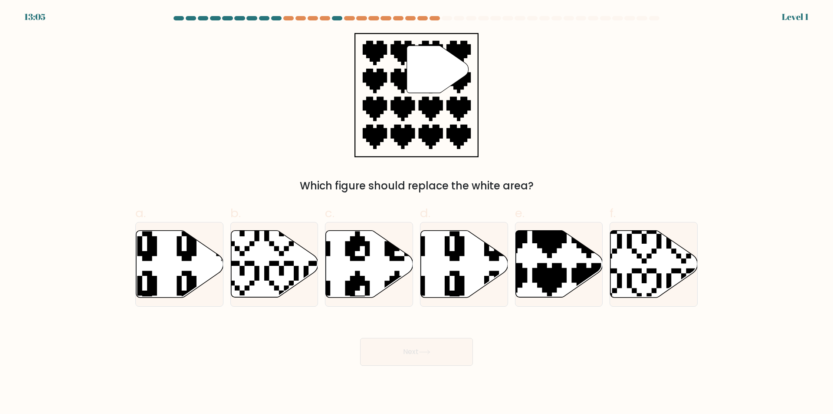
click at [456, 276] on icon at bounding box center [435, 226] width 138 height 148
click at [417, 213] on input "d." at bounding box center [417, 210] width 0 height 6
radio input "true"
click at [447, 349] on button "Next" at bounding box center [416, 352] width 113 height 28
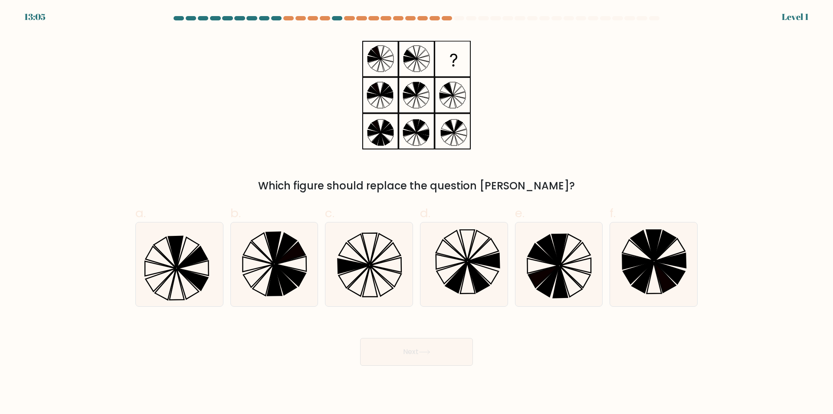
click at [460, 275] on icon at bounding box center [456, 277] width 22 height 30
click at [417, 213] on input "d." at bounding box center [417, 210] width 0 height 6
radio input "true"
click at [442, 344] on button "Next" at bounding box center [416, 352] width 113 height 28
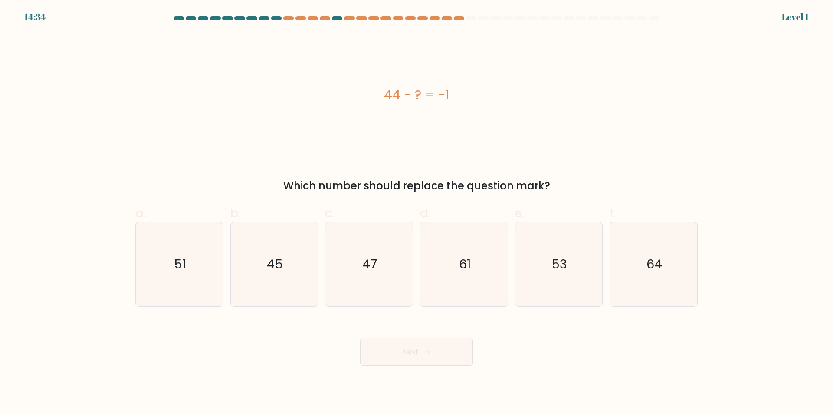
click at [453, 269] on icon "61" at bounding box center [464, 264] width 84 height 84
click at [417, 213] on input "d. 61" at bounding box center [417, 210] width 0 height 6
radio input "true"
drag, startPoint x: 441, startPoint y: 352, endPoint x: 455, endPoint y: 272, distance: 81.5
click at [441, 352] on button "Next" at bounding box center [416, 352] width 113 height 28
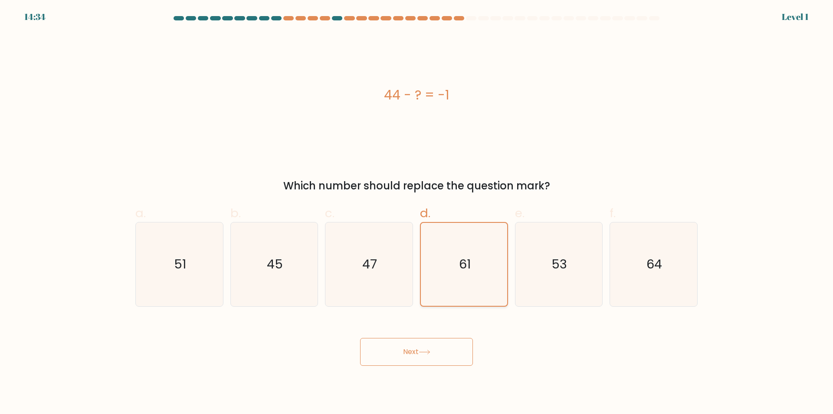
click at [455, 272] on icon "61" at bounding box center [464, 264] width 83 height 83
click at [417, 213] on input "d. 61" at bounding box center [417, 210] width 0 height 6
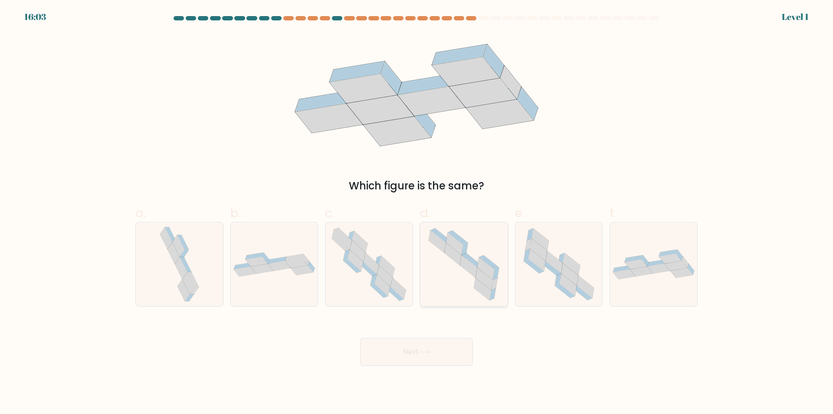
drag, startPoint x: 456, startPoint y: 272, endPoint x: 450, endPoint y: 316, distance: 44.7
click at [456, 273] on icon at bounding box center [464, 264] width 84 height 84
click at [417, 213] on input "d." at bounding box center [417, 210] width 0 height 6
radio input "true"
drag, startPoint x: 446, startPoint y: 342, endPoint x: 459, endPoint y: 292, distance: 50.7
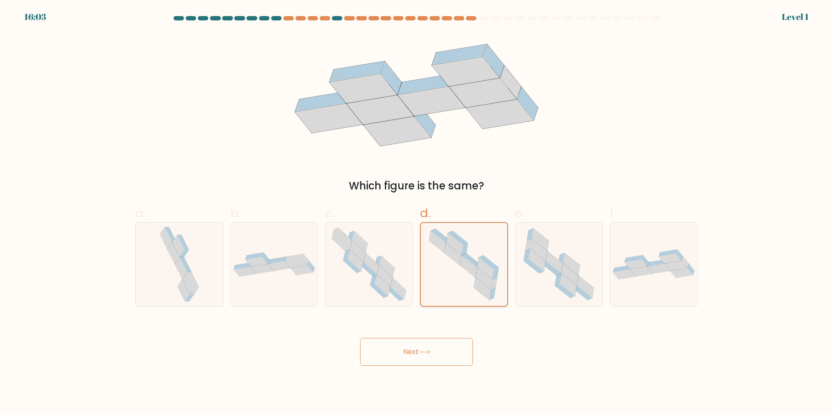
click at [447, 339] on button "Next" at bounding box center [416, 352] width 113 height 28
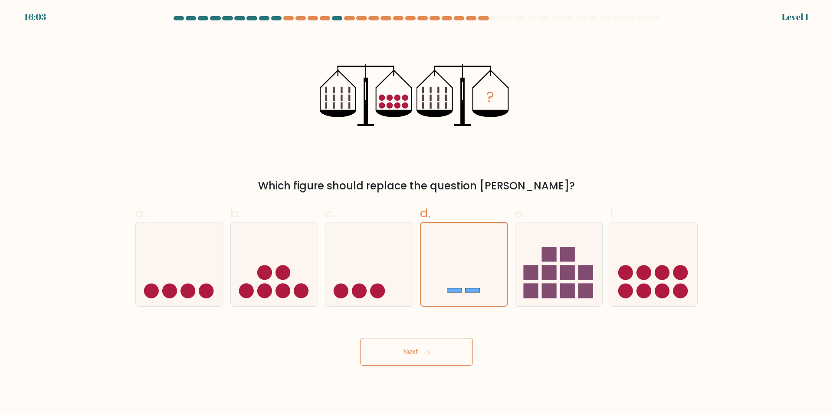
click at [446, 343] on button "Next" at bounding box center [416, 352] width 113 height 28
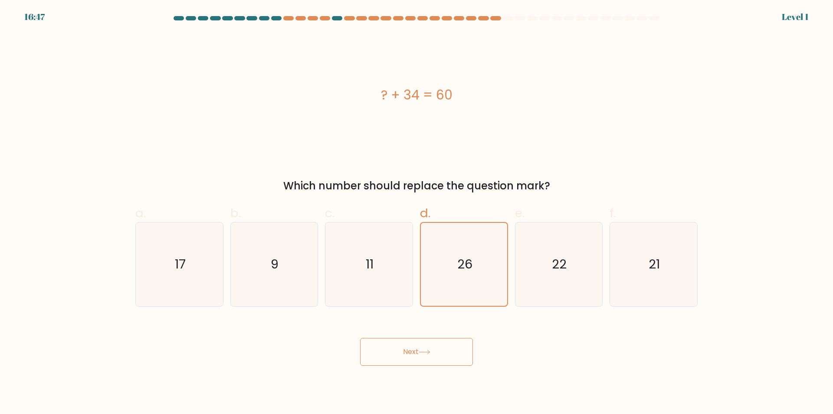
click at [441, 340] on button "Next" at bounding box center [416, 352] width 113 height 28
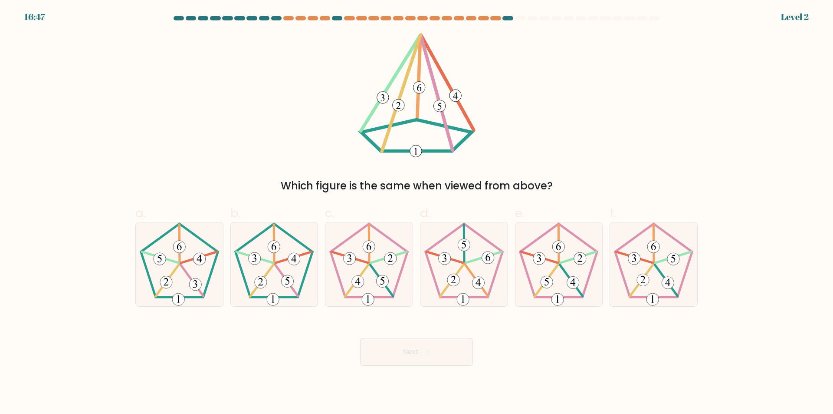
click at [461, 271] on icon at bounding box center [464, 264] width 84 height 84
click at [417, 213] on input "d." at bounding box center [417, 210] width 0 height 6
radio input "true"
drag, startPoint x: 440, startPoint y: 353, endPoint x: 446, endPoint y: 324, distance: 29.2
click at [440, 350] on button "Next" at bounding box center [416, 352] width 113 height 28
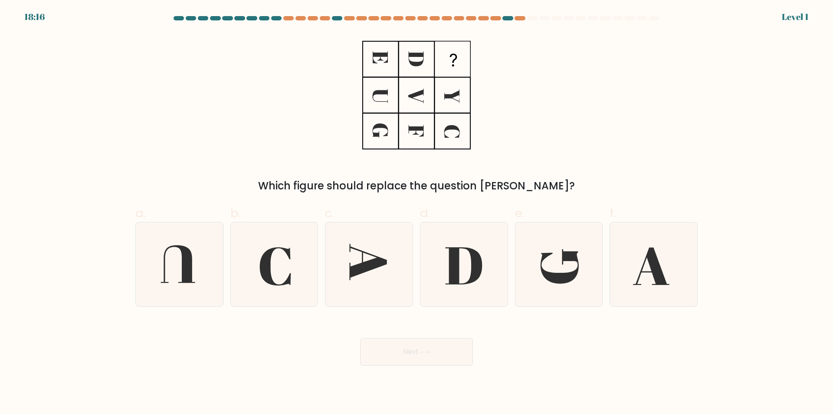
drag, startPoint x: 433, startPoint y: 342, endPoint x: 440, endPoint y: 309, distance: 33.4
click at [433, 341] on button "Next" at bounding box center [416, 352] width 113 height 28
click at [452, 268] on icon at bounding box center [463, 265] width 37 height 37
click at [417, 213] on input "d." at bounding box center [417, 210] width 0 height 6
radio input "true"
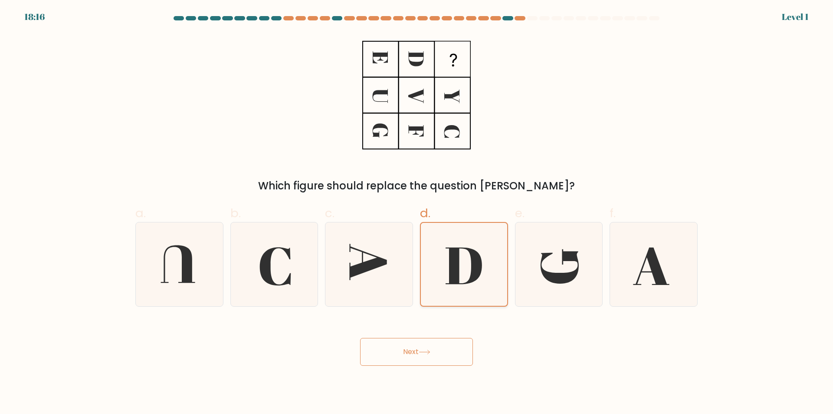
drag, startPoint x: 442, startPoint y: 336, endPoint x: 461, endPoint y: 266, distance: 72.8
click at [444, 333] on div "Next" at bounding box center [416, 341] width 573 height 49
click at [461, 265] on icon at bounding box center [464, 264] width 83 height 83
click at [417, 213] on input "d." at bounding box center [417, 210] width 0 height 6
drag, startPoint x: 437, startPoint y: 332, endPoint x: 455, endPoint y: 265, distance: 69.6
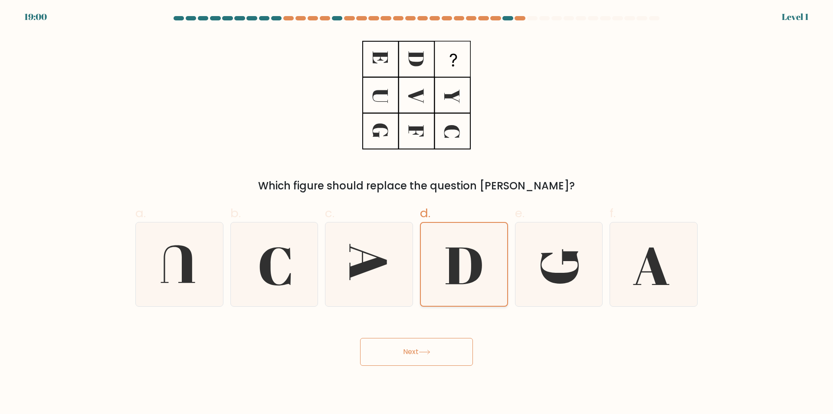
click at [438, 327] on div "Next" at bounding box center [416, 341] width 573 height 49
click at [455, 265] on icon at bounding box center [464, 265] width 36 height 37
click at [417, 213] on input "d." at bounding box center [417, 210] width 0 height 6
click at [437, 322] on div "Next" at bounding box center [416, 341] width 573 height 49
click at [450, 261] on icon at bounding box center [464, 265] width 36 height 37
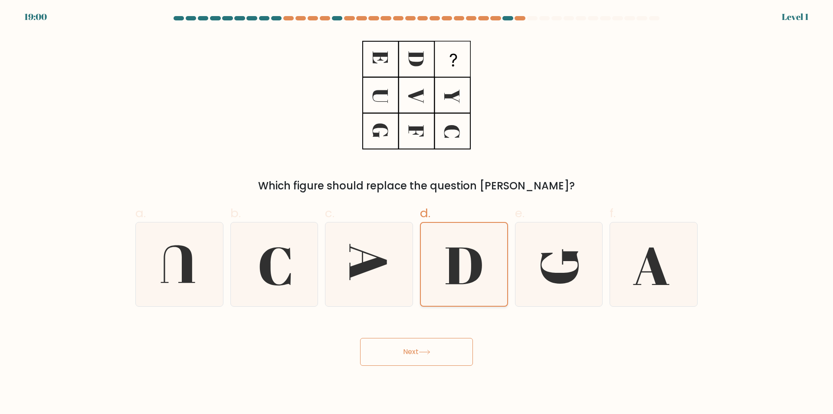
click at [417, 213] on input "d." at bounding box center [417, 210] width 0 height 6
drag, startPoint x: 437, startPoint y: 336, endPoint x: 452, endPoint y: 267, distance: 70.3
click at [437, 335] on div "Next" at bounding box center [416, 341] width 573 height 49
drag, startPoint x: 452, startPoint y: 267, endPoint x: 443, endPoint y: 346, distance: 79.1
click at [452, 274] on icon at bounding box center [464, 265] width 36 height 37
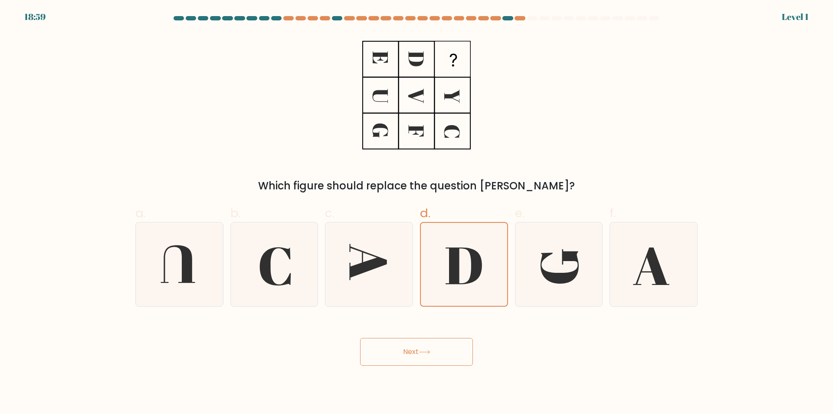
click at [417, 213] on input "d." at bounding box center [417, 210] width 0 height 6
click at [443, 346] on button "Next" at bounding box center [416, 352] width 113 height 28
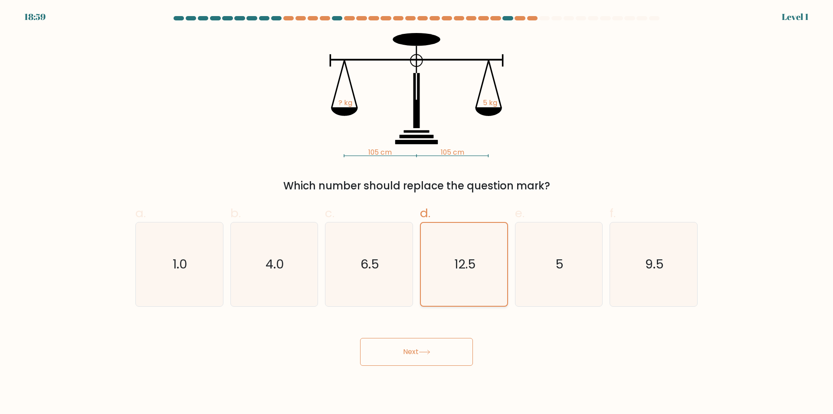
drag, startPoint x: 448, startPoint y: 347, endPoint x: 462, endPoint y: 297, distance: 52.3
click at [449, 344] on button "Next" at bounding box center [416, 352] width 113 height 28
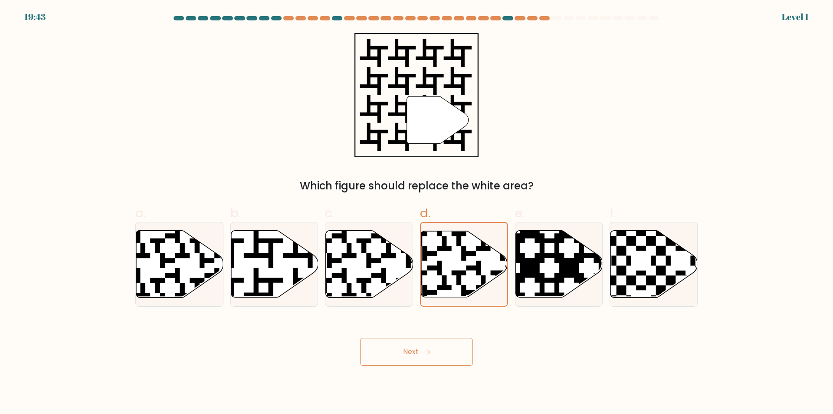
click at [446, 341] on button "Next" at bounding box center [416, 352] width 113 height 28
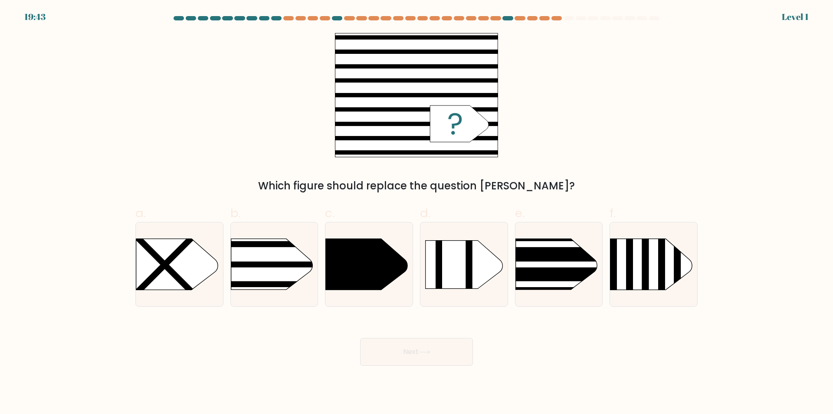
click at [463, 267] on icon at bounding box center [464, 264] width 77 height 48
click at [417, 213] on input "d." at bounding box center [417, 210] width 0 height 6
radio input "true"
click at [449, 345] on button "Next" at bounding box center [416, 352] width 113 height 28
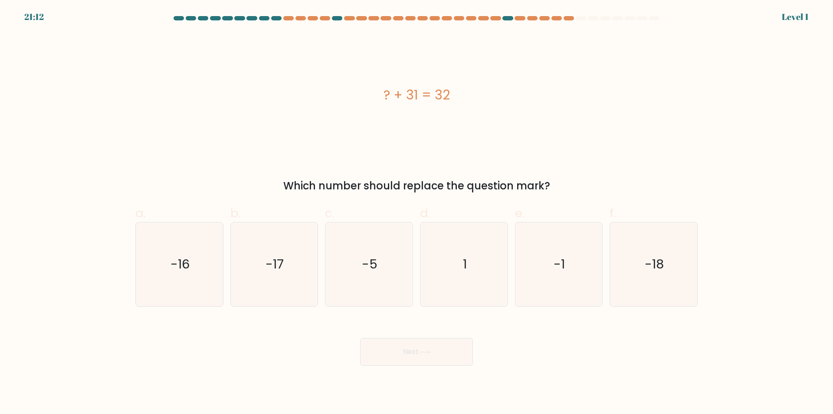
click at [453, 312] on form "a. 1" at bounding box center [416, 190] width 833 height 349
click at [444, 344] on button "Next" at bounding box center [416, 352] width 113 height 28
click at [461, 278] on icon "1" at bounding box center [464, 264] width 84 height 84
click at [417, 213] on input "d. 1" at bounding box center [417, 210] width 0 height 6
radio input "true"
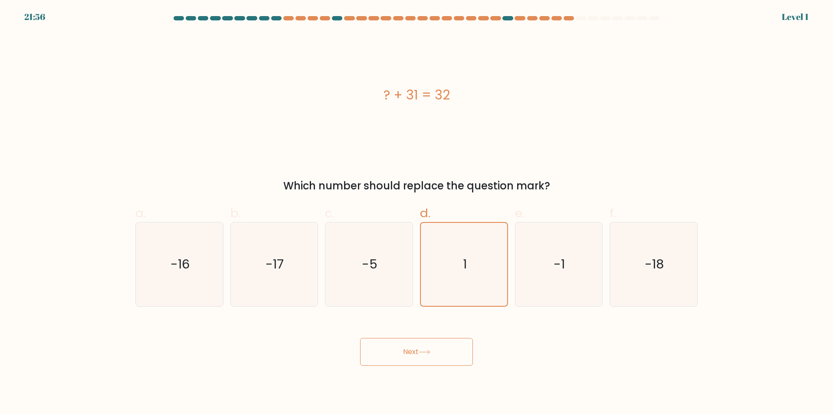
click at [444, 337] on div "Next" at bounding box center [416, 341] width 573 height 49
click at [461, 268] on icon "1" at bounding box center [464, 264] width 83 height 83
click at [417, 213] on input "d. 1" at bounding box center [417, 210] width 0 height 6
click at [451, 345] on button "Next" at bounding box center [416, 352] width 113 height 28
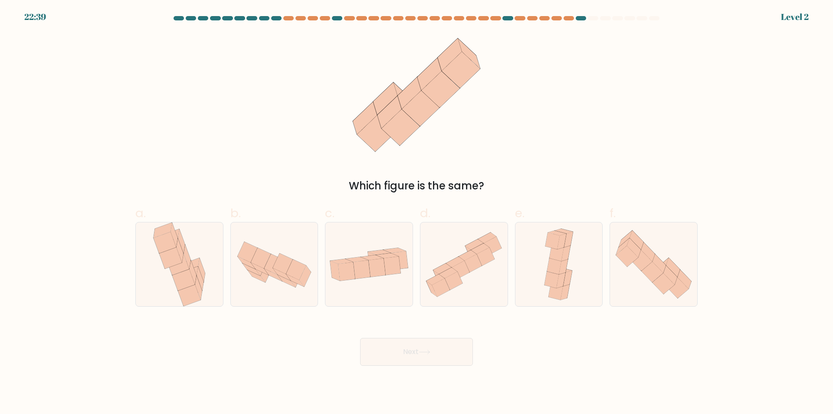
click at [469, 266] on icon at bounding box center [473, 263] width 18 height 18
click at [417, 213] on input "d." at bounding box center [417, 210] width 0 height 6
radio input "true"
click at [459, 352] on button "Next" at bounding box center [416, 352] width 113 height 28
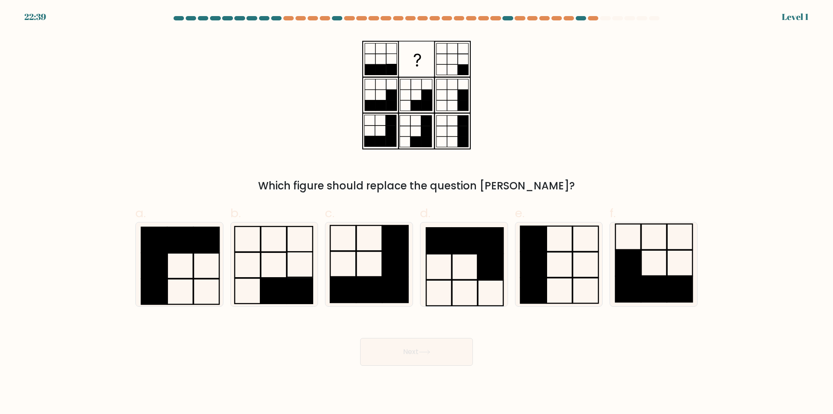
click at [474, 268] on icon at bounding box center [464, 264] width 84 height 84
click at [417, 213] on input "d." at bounding box center [417, 210] width 0 height 6
radio input "true"
click at [457, 341] on button "Next" at bounding box center [416, 352] width 113 height 28
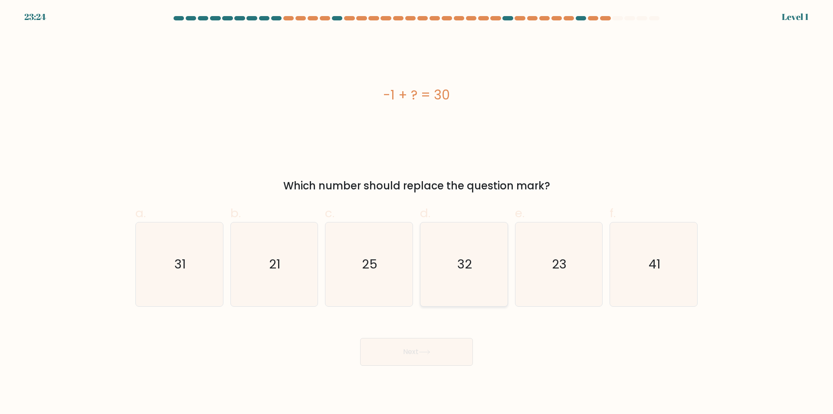
click at [473, 264] on icon "32" at bounding box center [464, 264] width 84 height 84
click at [417, 213] on input "d. 32" at bounding box center [417, 210] width 0 height 6
radio input "true"
click at [450, 343] on button "Next" at bounding box center [416, 352] width 113 height 28
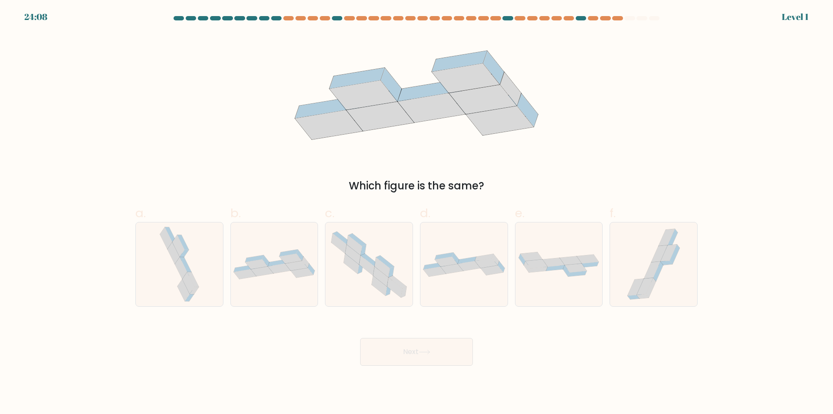
click at [452, 336] on div "Next" at bounding box center [416, 341] width 573 height 49
click at [463, 283] on div at bounding box center [464, 264] width 88 height 85
click at [417, 213] on input "d." at bounding box center [417, 210] width 0 height 6
radio input "true"
click at [441, 349] on button "Next" at bounding box center [416, 352] width 113 height 28
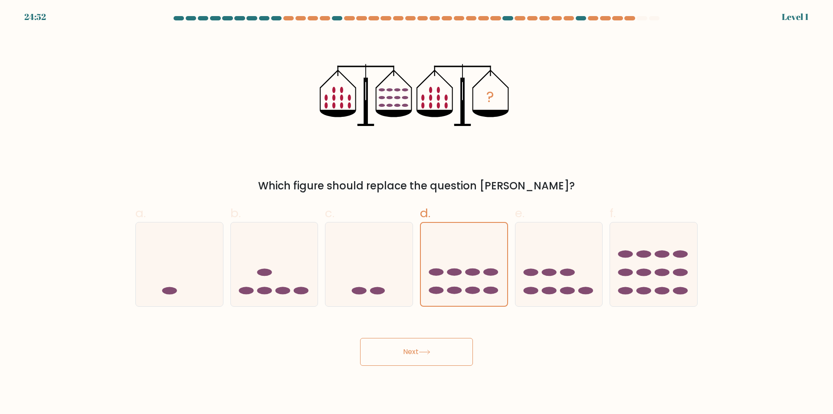
click at [450, 351] on button "Next" at bounding box center [416, 352] width 113 height 28
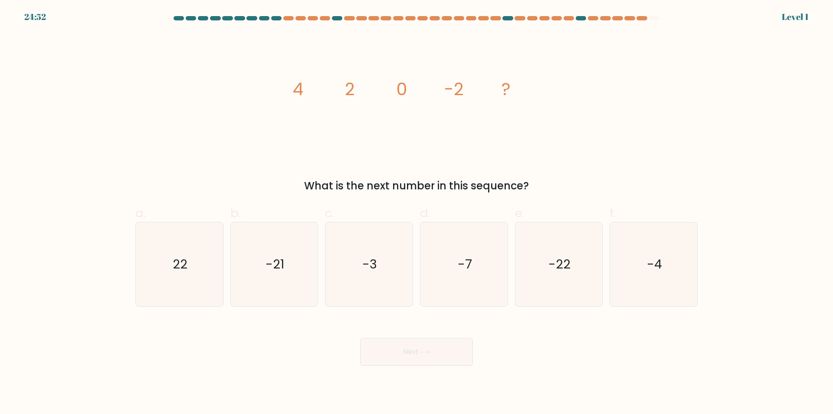
click at [466, 271] on text "-7" at bounding box center [465, 264] width 14 height 17
click at [417, 213] on input "d. -7" at bounding box center [417, 210] width 0 height 6
radio input "true"
click at [451, 346] on button "Next" at bounding box center [416, 352] width 113 height 28
click at [460, 265] on text "-7" at bounding box center [465, 263] width 14 height 17
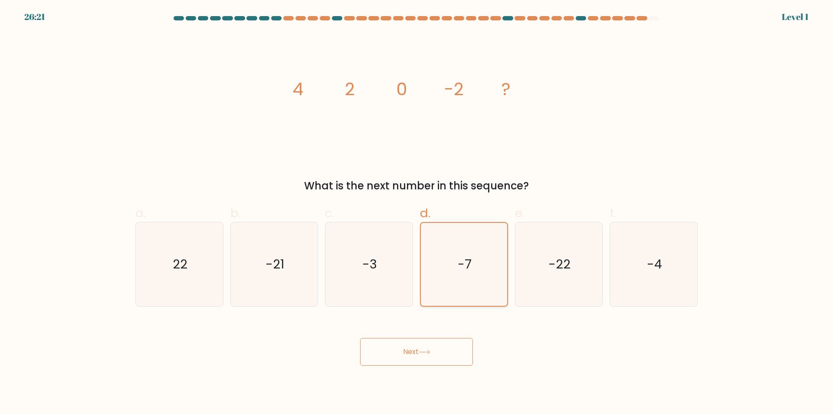
click at [417, 213] on input "d. -7" at bounding box center [417, 210] width 0 height 6
click at [440, 340] on button "Next" at bounding box center [416, 352] width 113 height 28
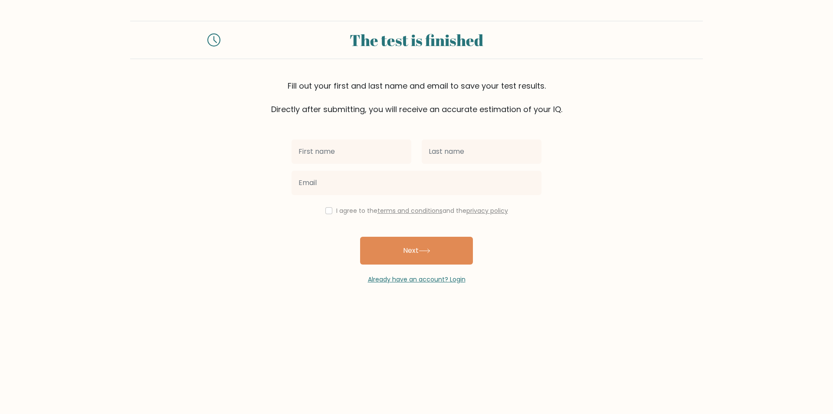
click at [453, 272] on div "Already have an account? Login" at bounding box center [417, 274] width 250 height 20
click at [456, 281] on link "Already have an account? Login" at bounding box center [417, 279] width 98 height 9
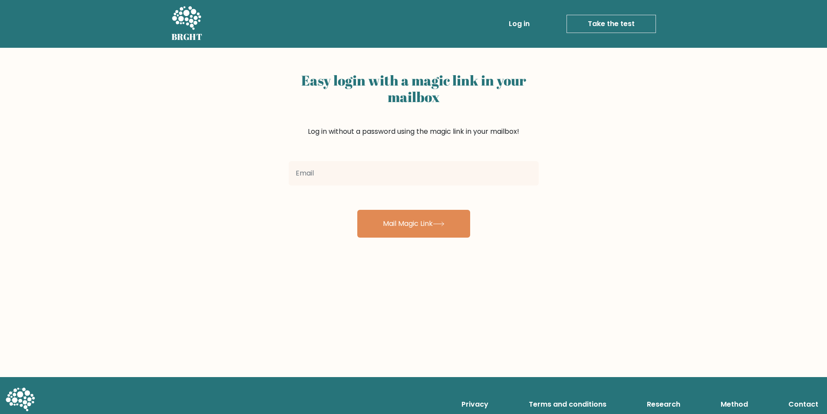
click at [598, 38] on div "BRGHT BRGHT Log in Take the test Take the test" at bounding box center [413, 23] width 495 height 41
click at [604, 23] on link "Take the test" at bounding box center [610, 24] width 89 height 18
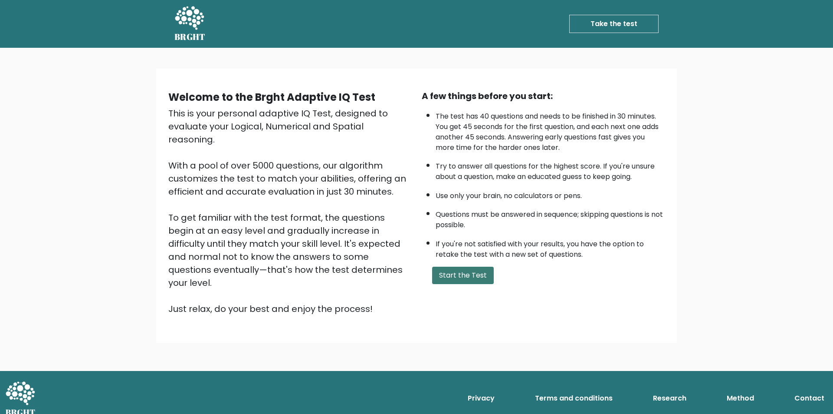
click at [466, 272] on button "Start the Test" at bounding box center [463, 274] width 62 height 17
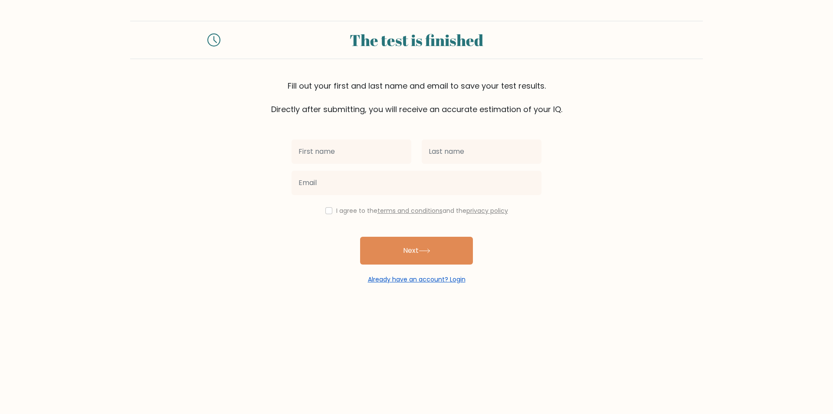
click at [431, 278] on link "Already have an account? Login" at bounding box center [417, 279] width 98 height 9
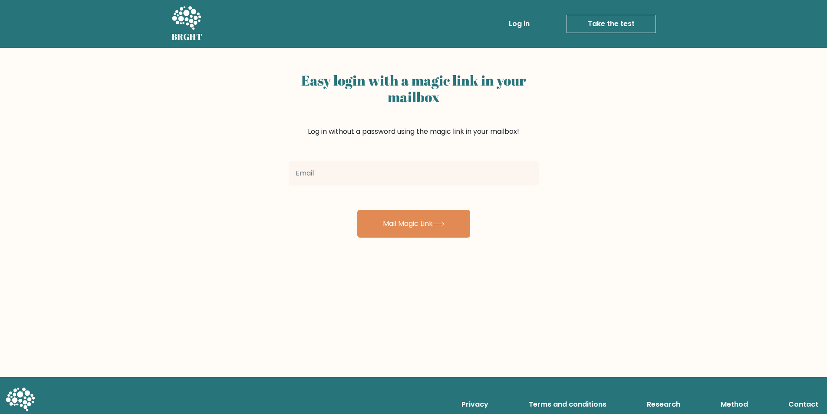
click at [631, 21] on link "Take the test" at bounding box center [610, 24] width 89 height 18
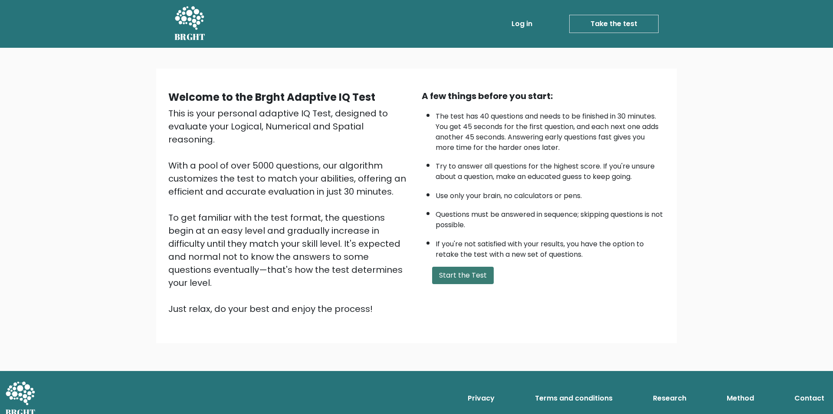
click at [476, 270] on button "Start the Test" at bounding box center [463, 274] width 62 height 17
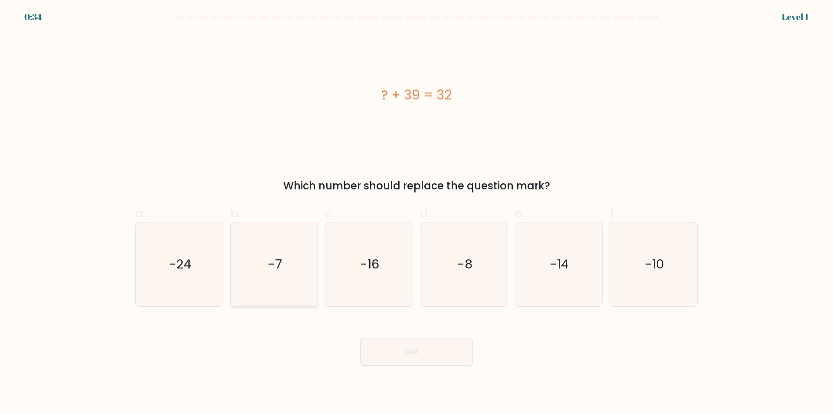
click at [302, 291] on icon "-7" at bounding box center [274, 264] width 84 height 84
click at [417, 213] on input "b. -7" at bounding box center [417, 210] width 0 height 6
radio input "true"
click at [389, 357] on button "Next" at bounding box center [416, 352] width 113 height 28
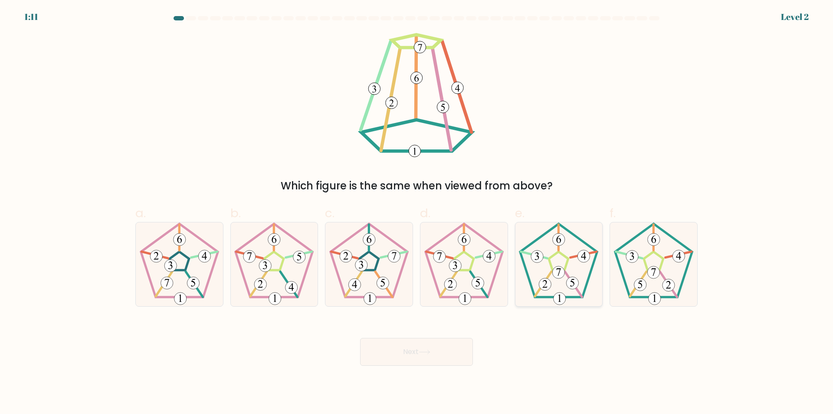
click at [583, 283] on icon at bounding box center [559, 264] width 84 height 84
click at [417, 213] on input "e." at bounding box center [417, 210] width 0 height 6
radio input "true"
click at [439, 354] on button "Next" at bounding box center [416, 352] width 113 height 28
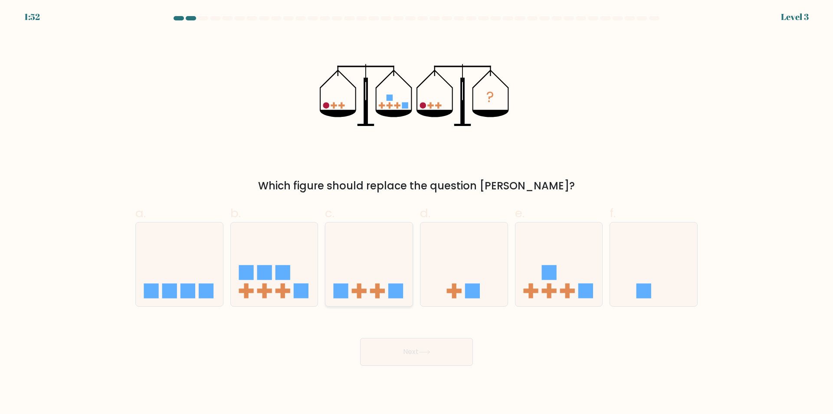
click at [366, 282] on icon at bounding box center [368, 264] width 87 height 72
click at [417, 213] on input "c." at bounding box center [417, 210] width 0 height 6
radio input "true"
click at [561, 284] on icon at bounding box center [559, 264] width 87 height 72
click at [417, 213] on input "e." at bounding box center [417, 210] width 0 height 6
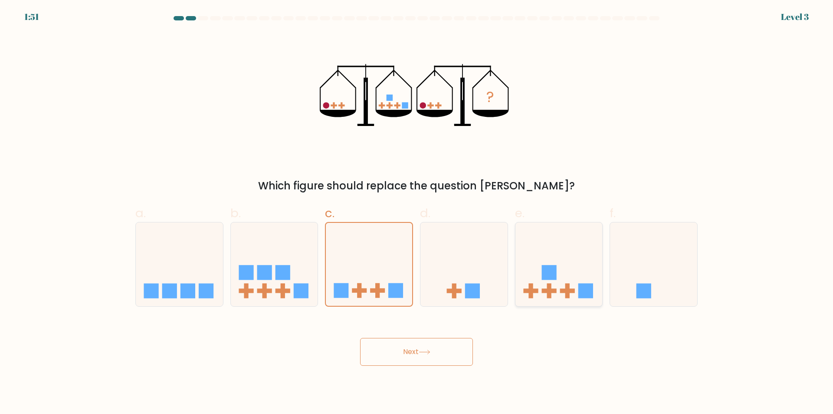
radio input "true"
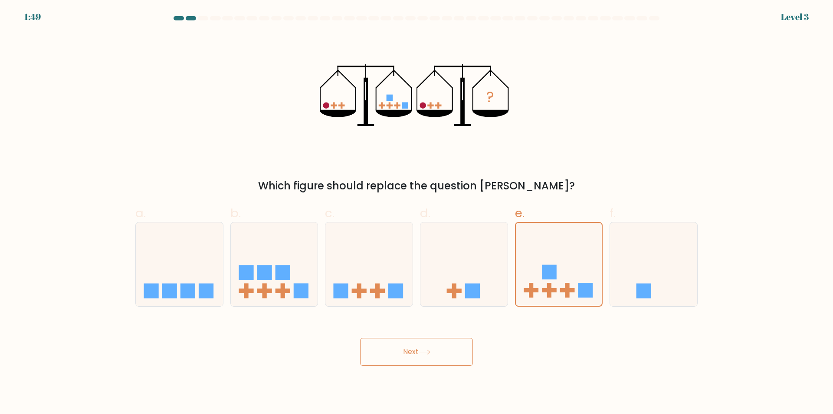
click at [423, 358] on button "Next" at bounding box center [416, 352] width 113 height 28
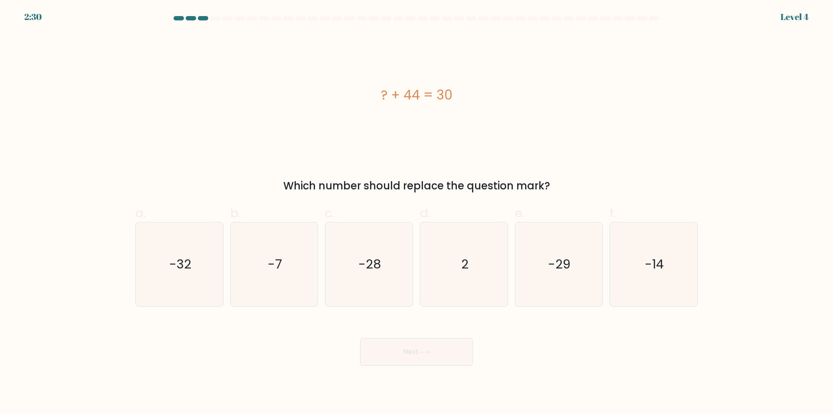
click at [700, 250] on div "f. -14" at bounding box center [653, 255] width 95 height 102
click at [649, 270] on text "-14" at bounding box center [654, 264] width 19 height 17
click at [417, 213] on input "f. -14" at bounding box center [417, 210] width 0 height 6
radio input "true"
click at [444, 349] on button "Next" at bounding box center [416, 352] width 113 height 28
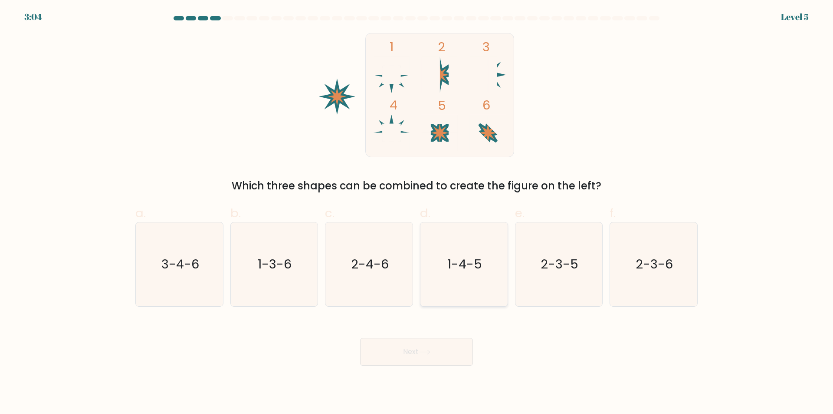
click at [444, 266] on icon "1-4-5" at bounding box center [464, 264] width 84 height 84
click at [417, 213] on input "d. 1-4-5" at bounding box center [417, 210] width 0 height 6
radio input "true"
click at [425, 350] on icon at bounding box center [425, 351] width 12 height 5
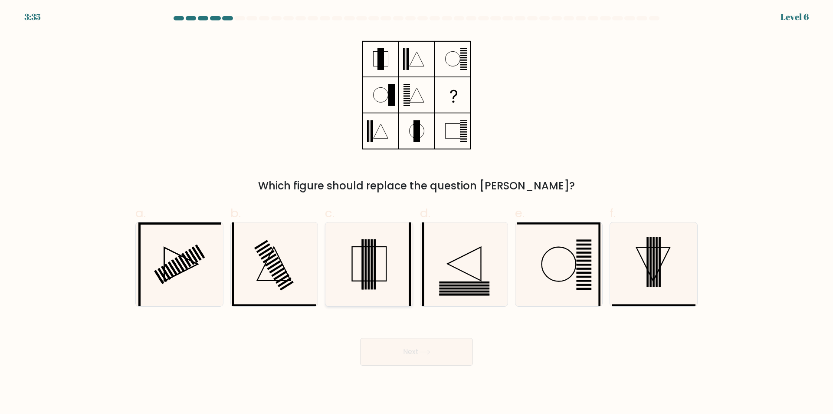
click at [381, 269] on icon at bounding box center [369, 264] width 84 height 84
click at [417, 213] on input "c." at bounding box center [417, 210] width 0 height 6
radio input "true"
click at [409, 350] on button "Next" at bounding box center [416, 352] width 113 height 28
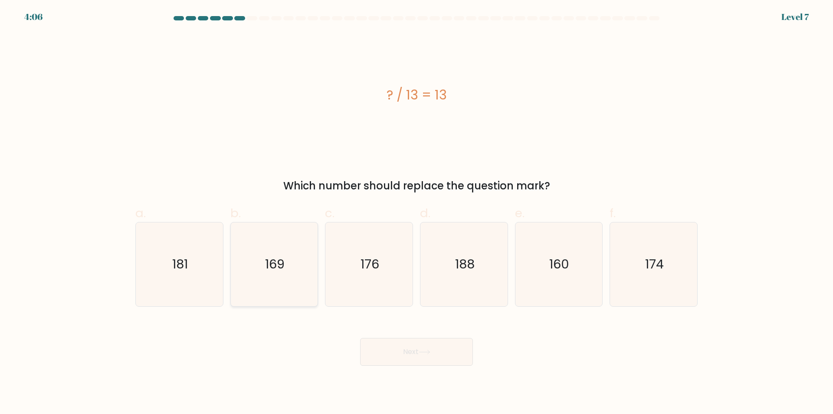
click at [270, 294] on icon "169" at bounding box center [274, 264] width 84 height 84
click at [417, 213] on input "b. 169" at bounding box center [417, 210] width 0 height 6
radio input "true"
click at [378, 349] on button "Next" at bounding box center [416, 352] width 113 height 28
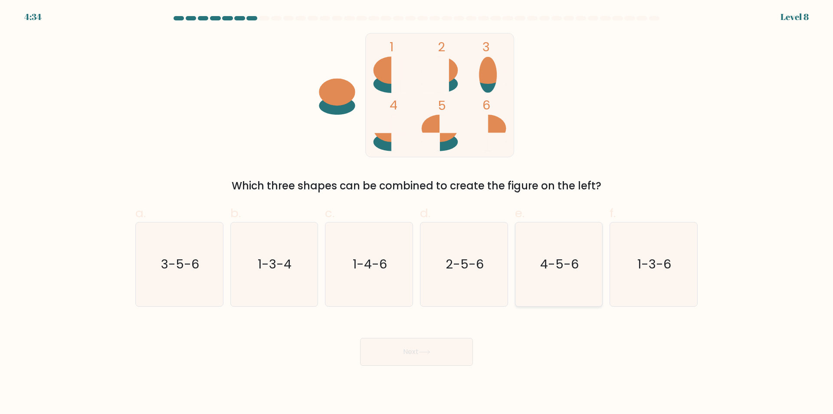
click at [550, 257] on text "4-5-6" at bounding box center [559, 264] width 39 height 17
click at [417, 213] on input "e. 4-5-6" at bounding box center [417, 210] width 0 height 6
radio input "true"
click at [445, 354] on button "Next" at bounding box center [416, 352] width 113 height 28
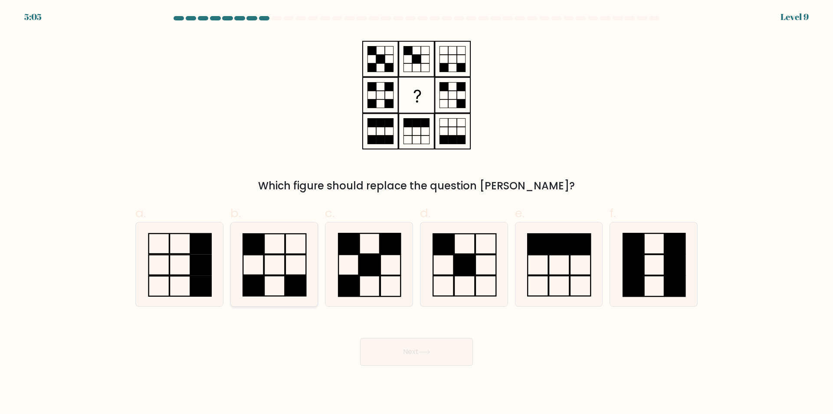
click at [290, 266] on icon at bounding box center [274, 264] width 84 height 84
click at [417, 213] on input "b." at bounding box center [417, 210] width 0 height 6
radio input "true"
click at [388, 345] on button "Next" at bounding box center [416, 352] width 113 height 28
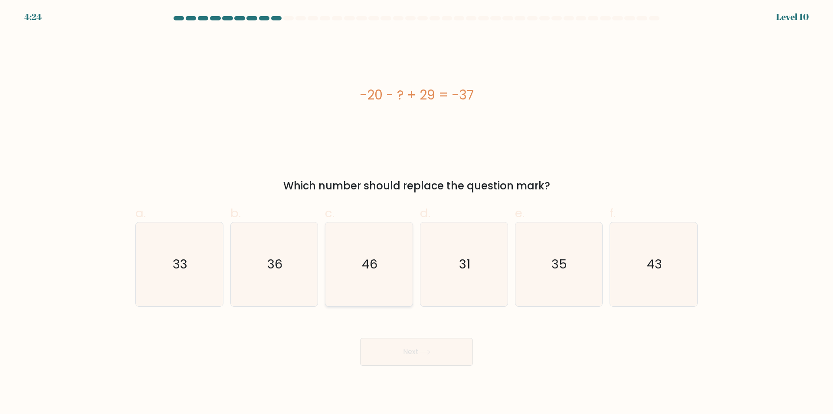
click at [353, 266] on icon "46" at bounding box center [369, 264] width 84 height 84
click at [417, 213] on input "c. 46" at bounding box center [417, 210] width 0 height 6
radio input "true"
click at [394, 347] on button "Next" at bounding box center [416, 352] width 113 height 28
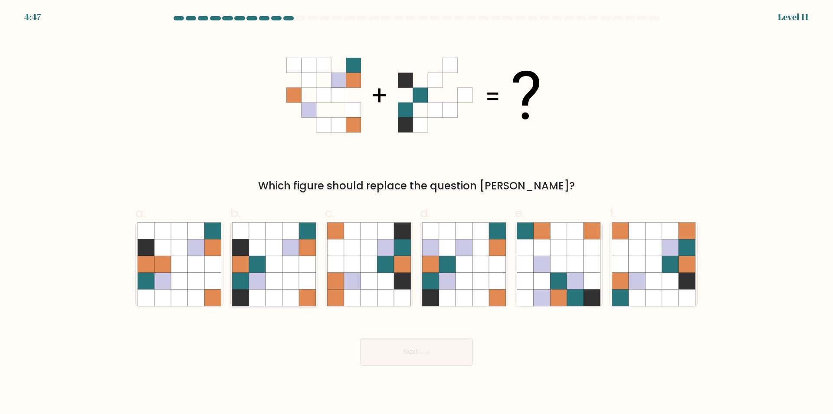
click at [309, 296] on icon at bounding box center [307, 297] width 16 height 16
click at [417, 213] on input "b." at bounding box center [417, 210] width 0 height 6
radio input "true"
click at [394, 358] on button "Next" at bounding box center [416, 352] width 113 height 28
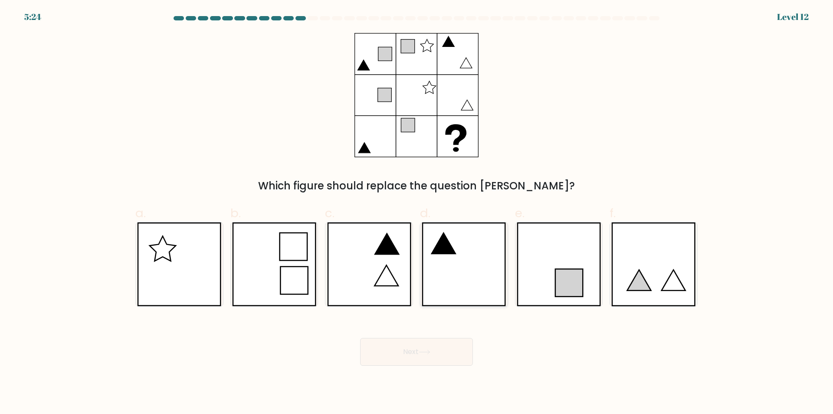
click at [470, 261] on icon at bounding box center [464, 264] width 84 height 84
click at [417, 213] on input "d." at bounding box center [417, 210] width 0 height 6
radio input "true"
click at [438, 342] on button "Next" at bounding box center [416, 352] width 113 height 28
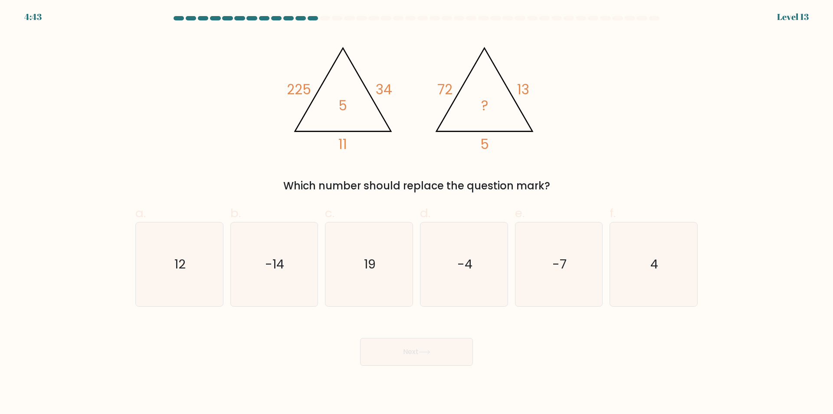
click at [187, 208] on label "a. 12" at bounding box center [179, 255] width 88 height 102
click at [417, 208] on input "a. 12" at bounding box center [417, 210] width 0 height 6
radio input "true"
click at [444, 279] on icon "-4" at bounding box center [464, 264] width 84 height 84
click at [417, 213] on input "d. -4" at bounding box center [417, 210] width 0 height 6
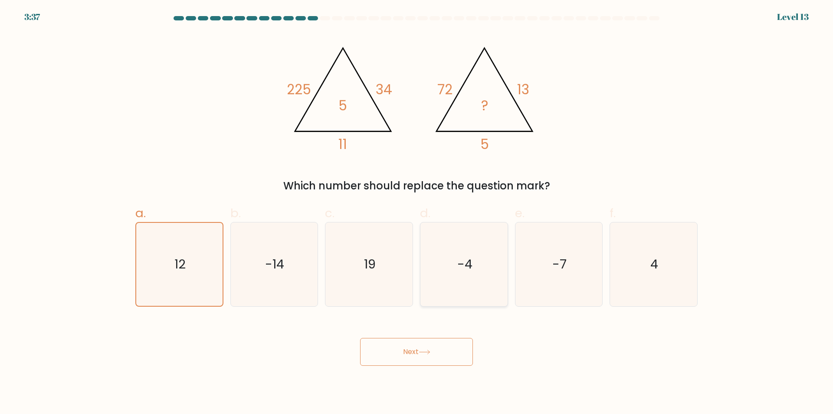
radio input "true"
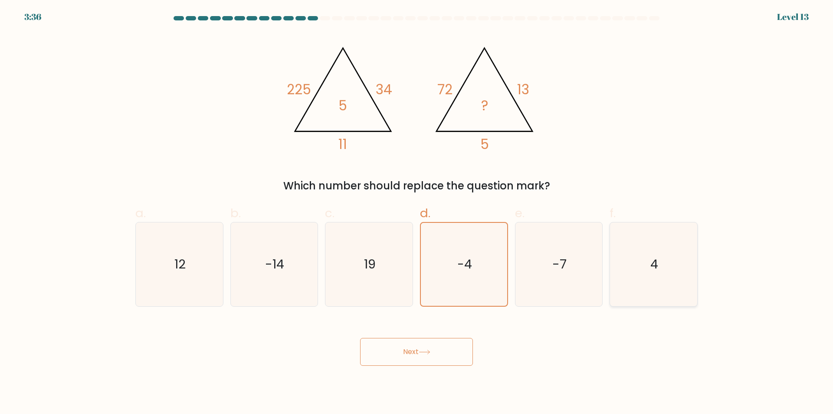
click at [669, 274] on icon "4" at bounding box center [654, 264] width 84 height 84
click at [417, 213] on input "f. 4" at bounding box center [417, 210] width 0 height 6
radio input "true"
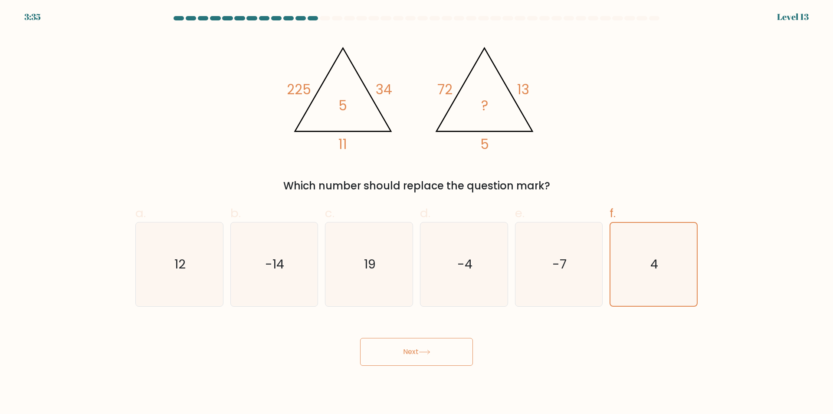
click at [434, 359] on button "Next" at bounding box center [416, 352] width 113 height 28
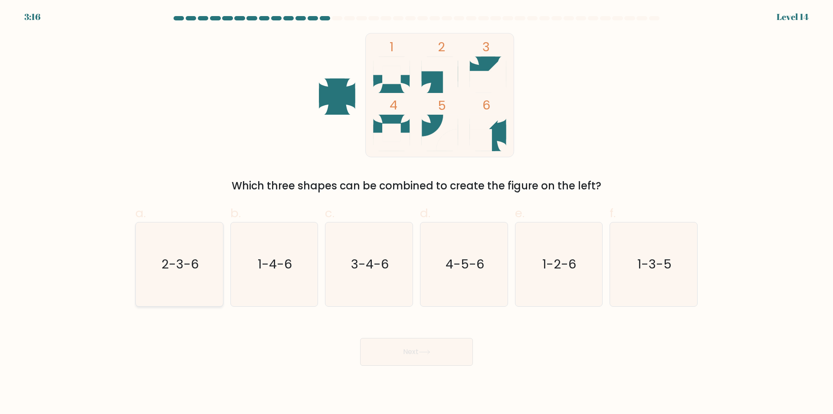
click at [211, 272] on icon "2-3-6" at bounding box center [180, 264] width 84 height 84
click at [417, 213] on input "a. 2-3-6" at bounding box center [417, 210] width 0 height 6
radio input "true"
click at [414, 347] on button "Next" at bounding box center [416, 352] width 113 height 28
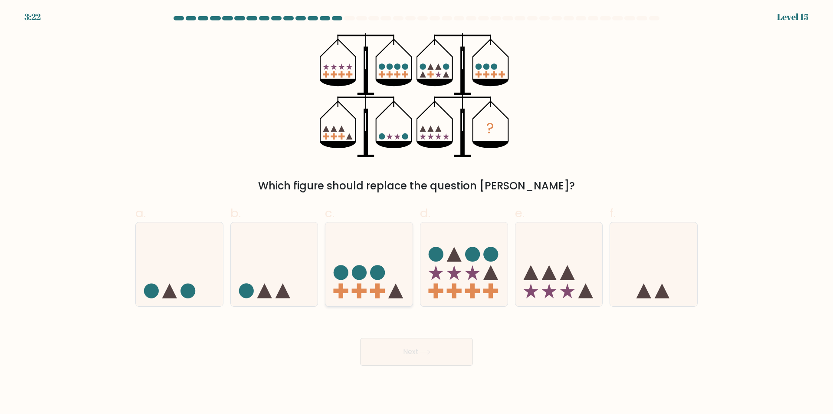
click at [366, 271] on circle at bounding box center [359, 272] width 15 height 15
click at [417, 213] on input "c." at bounding box center [417, 210] width 0 height 6
radio input "true"
click at [418, 348] on button "Next" at bounding box center [416, 352] width 113 height 28
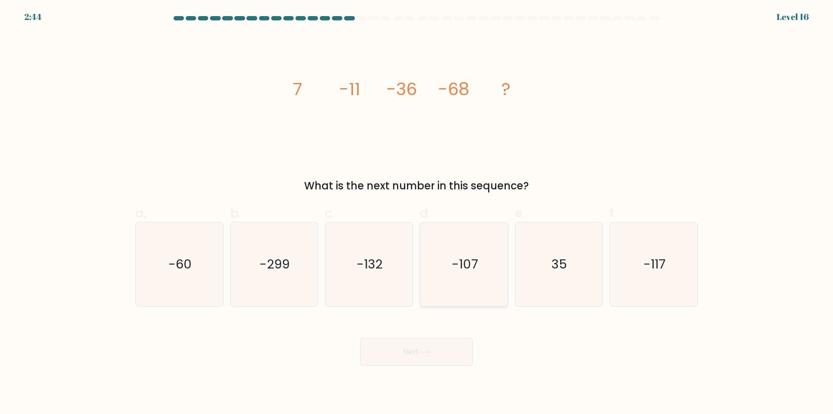
click at [470, 242] on icon "-107" at bounding box center [464, 264] width 84 height 84
click at [417, 213] on input "d. -107" at bounding box center [417, 210] width 0 height 6
radio input "true"
click at [454, 345] on button "Next" at bounding box center [416, 352] width 113 height 28
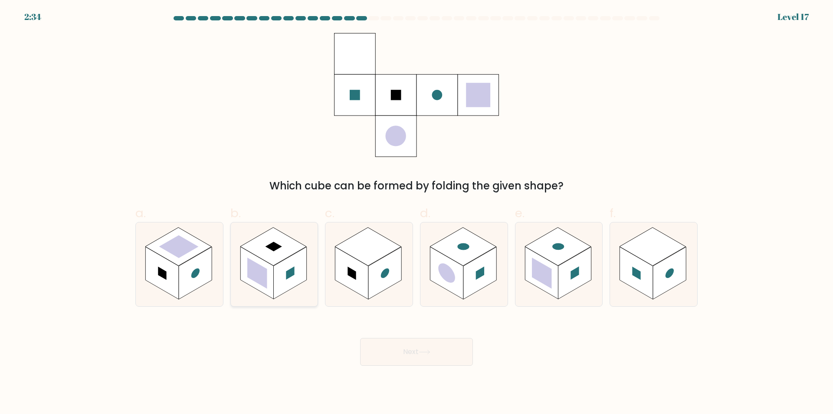
click at [267, 286] on rect at bounding box center [256, 272] width 33 height 53
click at [417, 213] on input "b." at bounding box center [417, 210] width 0 height 6
radio input "true"
click at [422, 365] on button "Next" at bounding box center [416, 352] width 113 height 28
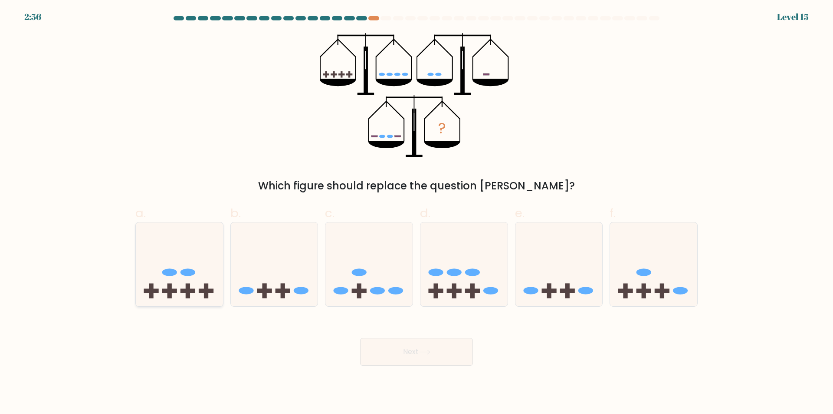
click at [195, 284] on icon at bounding box center [179, 264] width 87 height 72
click at [417, 213] on input "a." at bounding box center [417, 210] width 0 height 6
radio input "true"
click at [415, 356] on button "Next" at bounding box center [416, 352] width 113 height 28
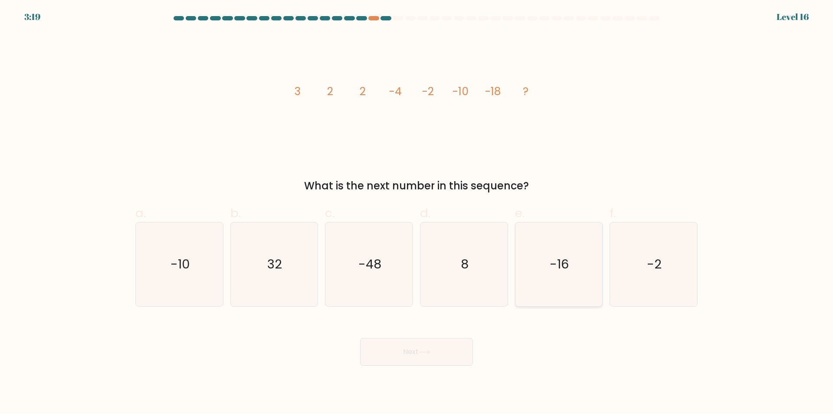
click at [547, 254] on icon "-16" at bounding box center [559, 264] width 84 height 84
click at [417, 213] on input "e. -16" at bounding box center [417, 210] width 0 height 6
radio input "true"
click at [447, 350] on button "Next" at bounding box center [416, 352] width 113 height 28
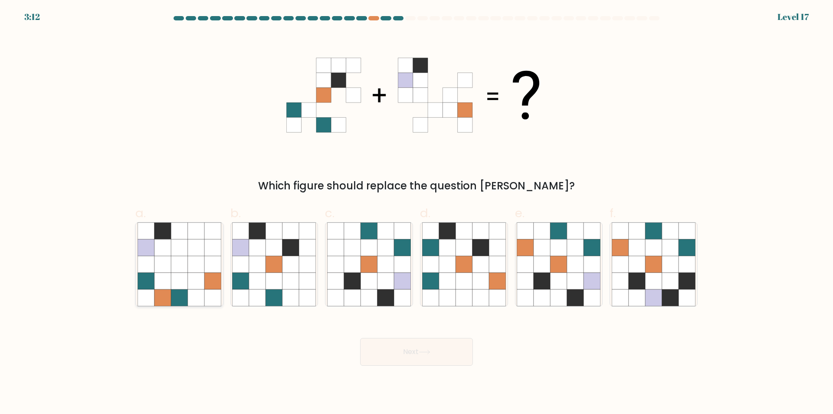
click at [172, 257] on icon at bounding box center [179, 264] width 16 height 16
click at [417, 213] on input "a." at bounding box center [417, 210] width 0 height 6
radio input "true"
click at [391, 365] on button "Next" at bounding box center [416, 352] width 113 height 28
click at [396, 350] on button "Next" at bounding box center [416, 352] width 113 height 28
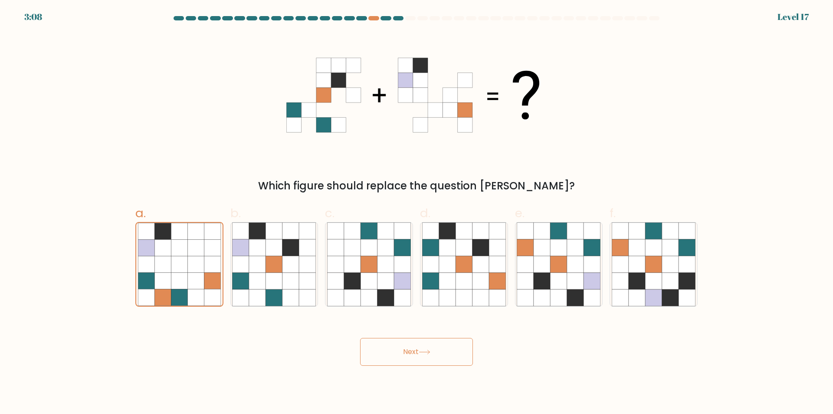
click at [410, 354] on button "Next" at bounding box center [416, 352] width 113 height 28
click at [374, 365] on button "Next" at bounding box center [416, 352] width 113 height 28
click at [302, 253] on icon at bounding box center [307, 247] width 16 height 16
click at [417, 213] on input "b." at bounding box center [417, 210] width 0 height 6
radio input "true"
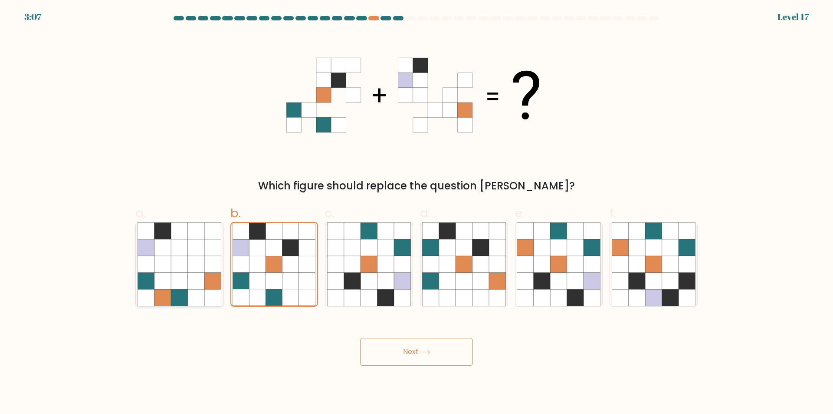
click at [200, 257] on icon at bounding box center [196, 264] width 16 height 16
click at [417, 213] on input "a." at bounding box center [417, 210] width 0 height 6
radio input "true"
click at [417, 349] on button "Next" at bounding box center [416, 352] width 113 height 28
click at [464, 243] on icon at bounding box center [464, 247] width 16 height 16
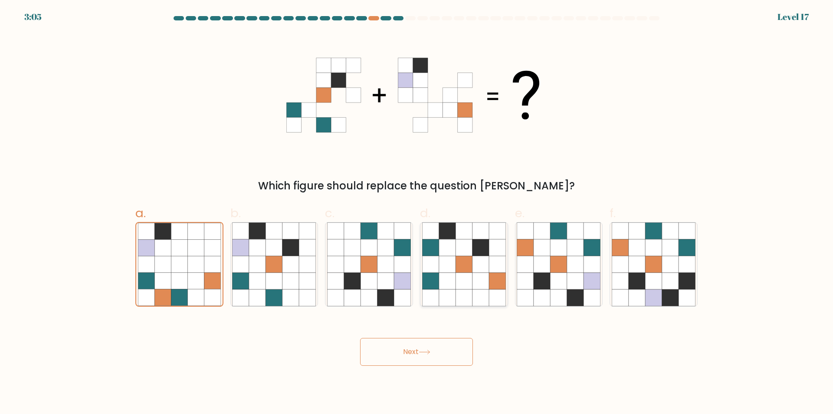
click at [417, 213] on input "d." at bounding box center [417, 210] width 0 height 6
radio input "true"
click at [423, 356] on button "Next" at bounding box center [416, 352] width 113 height 28
click at [356, 255] on icon at bounding box center [352, 247] width 16 height 16
click at [417, 213] on input "c." at bounding box center [417, 210] width 0 height 6
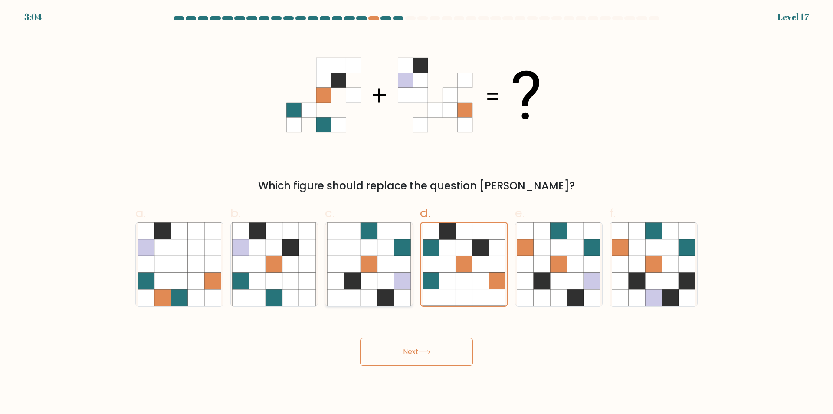
radio input "true"
click at [223, 246] on div at bounding box center [179, 264] width 88 height 85
click at [417, 213] on input "a." at bounding box center [417, 210] width 0 height 6
radio input "true"
click at [168, 245] on icon at bounding box center [162, 248] width 16 height 16
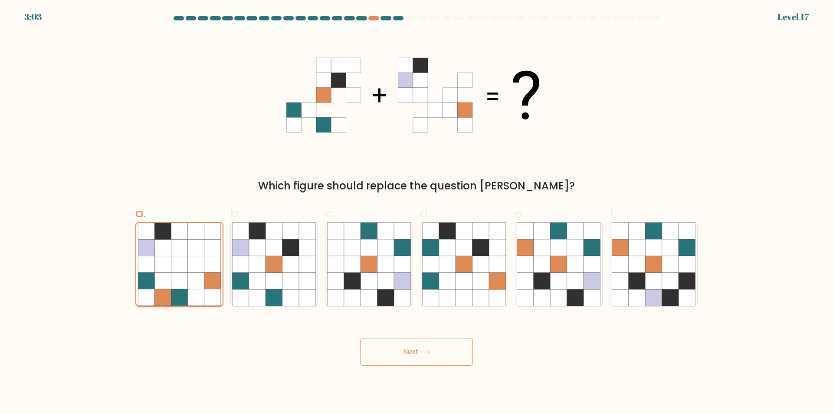
click at [417, 213] on input "a." at bounding box center [417, 210] width 0 height 6
click at [182, 261] on icon at bounding box center [179, 264] width 16 height 16
click at [417, 213] on input "a." at bounding box center [417, 210] width 0 height 6
radio input "true"
click at [392, 359] on button "Next" at bounding box center [416, 352] width 113 height 28
